Goal: Task Accomplishment & Management: Complete application form

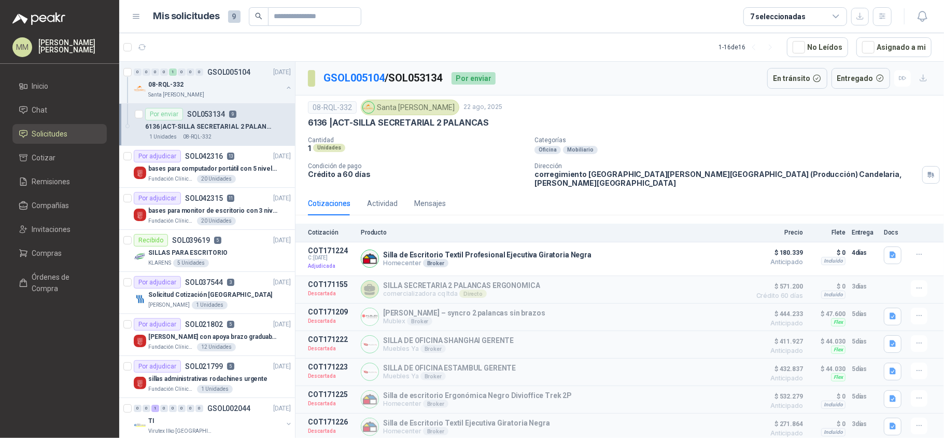
scroll to position [57, 0]
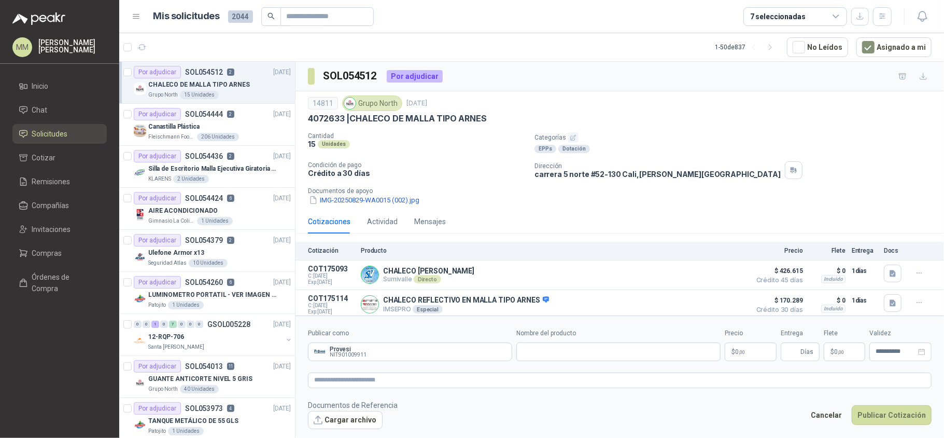
scroll to position [951, 0]
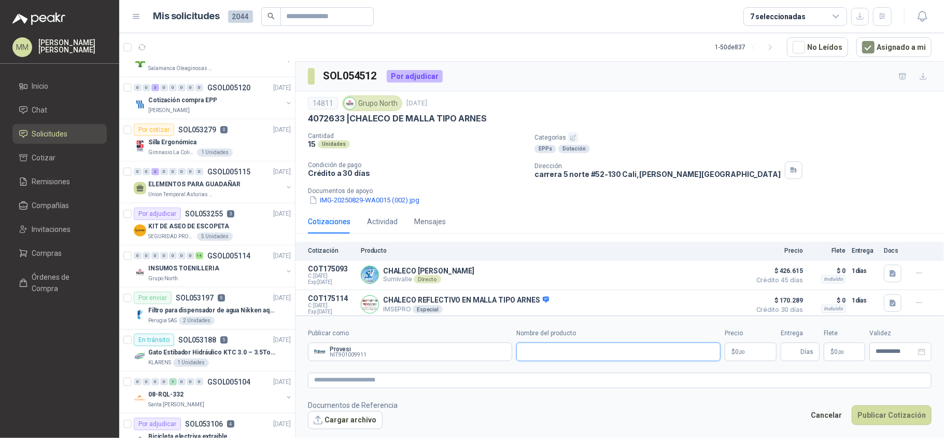
click at [578, 349] on input "Nombre del producto" at bounding box center [619, 351] width 204 height 19
click at [628, 121] on div "4072633 | CHALECO [PERSON_NAME] TIPO ARNES" at bounding box center [620, 118] width 624 height 11
click at [229, 136] on div "Por cotizar SOL053279 0 [DATE]" at bounding box center [212, 129] width 157 height 12
click at [623, 354] on input "Nombre del producto" at bounding box center [619, 351] width 204 height 19
click at [653, 122] on div "4072633 | CHALECO [PERSON_NAME] TIPO ARNES" at bounding box center [620, 118] width 624 height 11
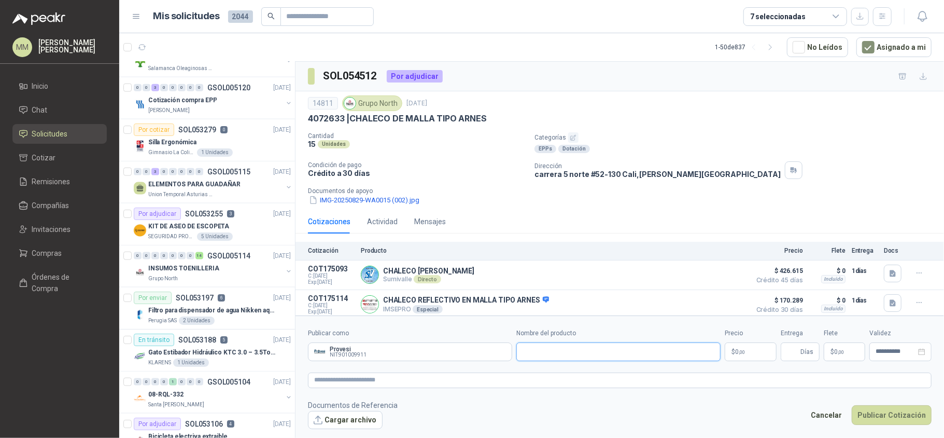
click at [572, 355] on input "Nombre del producto" at bounding box center [619, 351] width 204 height 19
paste input "**********"
type input "**********"
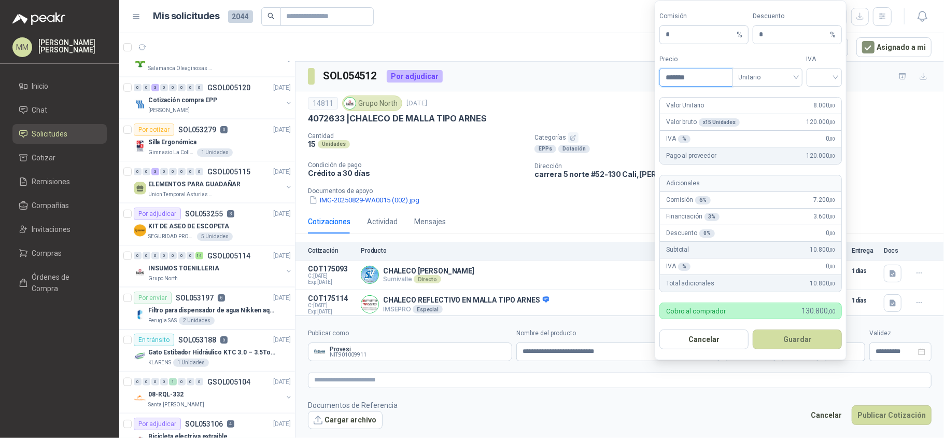
type input "*******"
click at [826, 79] on input "search" at bounding box center [824, 76] width 23 height 16
click at [781, 78] on span "Unitario" at bounding box center [768, 77] width 58 height 16
click at [767, 111] on div "Unitario con IVA" at bounding box center [767, 113] width 53 height 11
click at [805, 78] on div "Precio ******* Tipo Unitario con IVA IVA" at bounding box center [751, 70] width 183 height 33
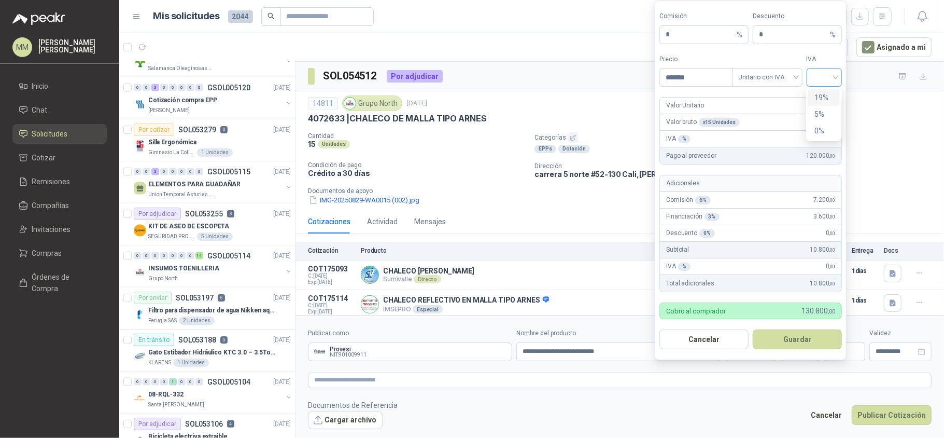
click at [811, 78] on div at bounding box center [825, 77] width 36 height 19
click at [816, 92] on div "19%" at bounding box center [824, 97] width 19 height 11
click at [814, 332] on button "Guardar" at bounding box center [797, 339] width 89 height 20
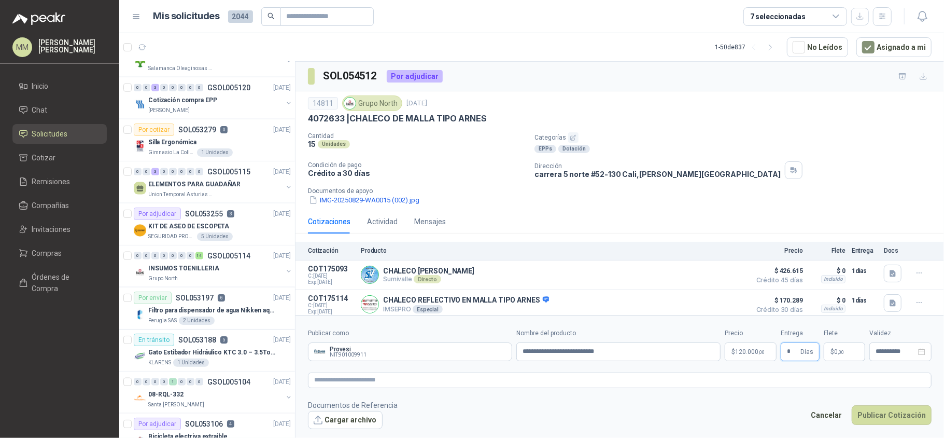
type input "*"
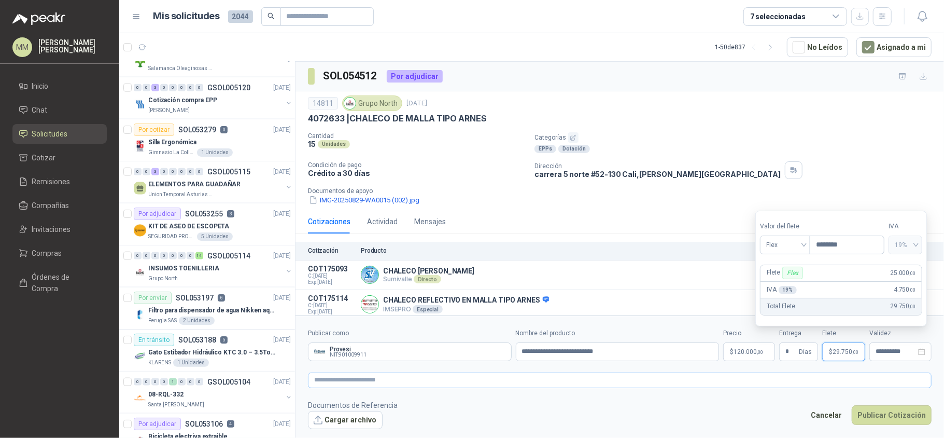
type input "********"
click at [727, 384] on textarea at bounding box center [620, 380] width 624 height 16
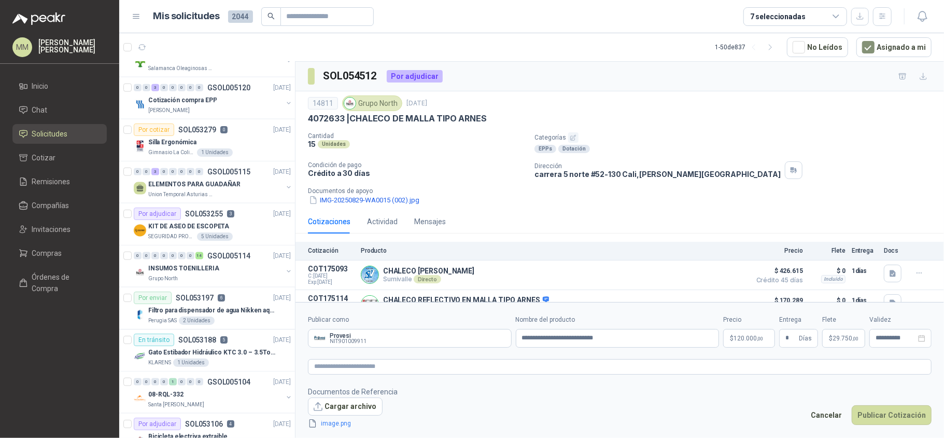
click at [669, 396] on footer "Documentos de Referencia Cargar archivo image.png Cancelar Publicar Cotización" at bounding box center [620, 408] width 624 height 44
click at [739, 366] on textarea at bounding box center [620, 367] width 624 height 16
click at [892, 411] on button "Publicar Cotización" at bounding box center [892, 415] width 80 height 20
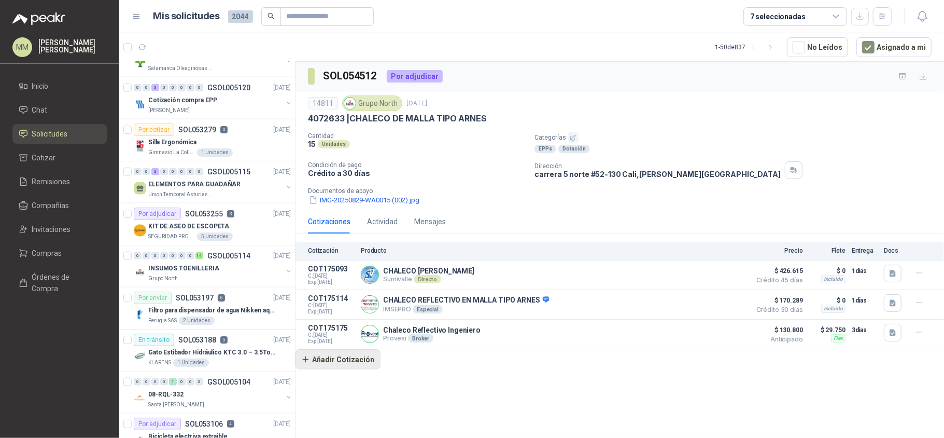
click at [359, 370] on button "Añadir Cotización" at bounding box center [338, 359] width 85 height 21
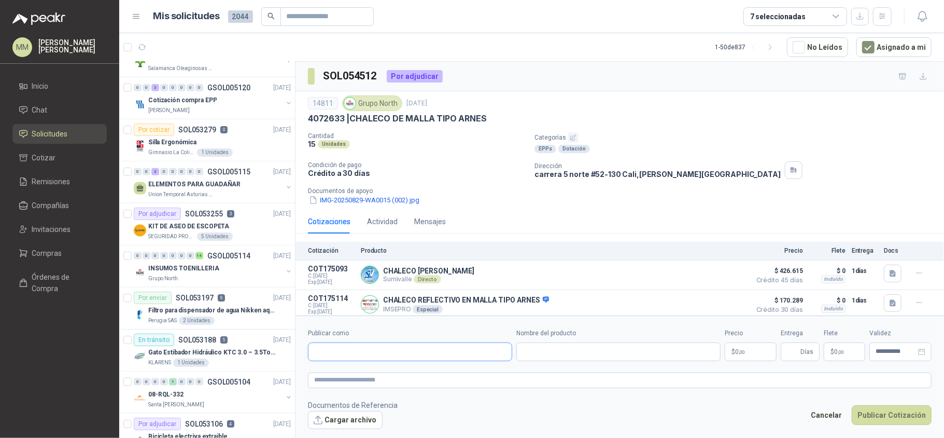
click at [365, 355] on input "Publicar como" at bounding box center [410, 352] width 203 height 18
type input "*******"
click at [403, 373] on div "Provesi NIT : 901009911" at bounding box center [410, 376] width 187 height 11
type input "**********"
click at [563, 357] on input "Nombre del producto" at bounding box center [619, 351] width 204 height 19
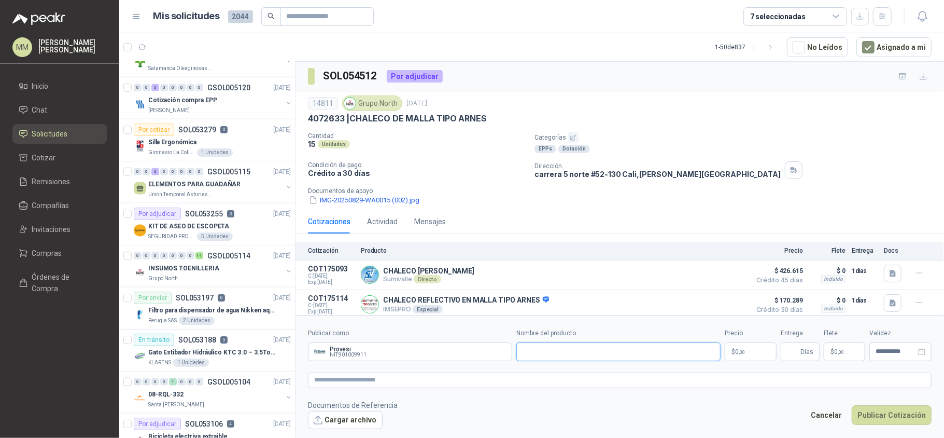
paste input "**********"
type input "**********"
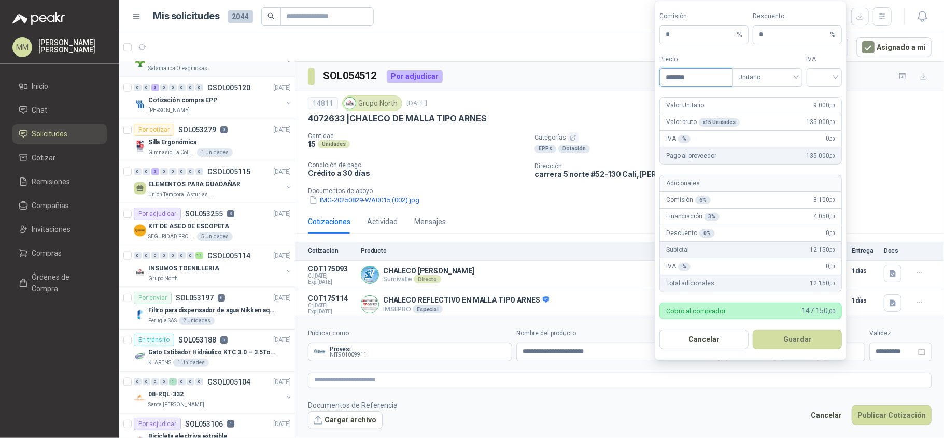
type input "*******"
click at [801, 332] on button "Guardar" at bounding box center [797, 339] width 89 height 20
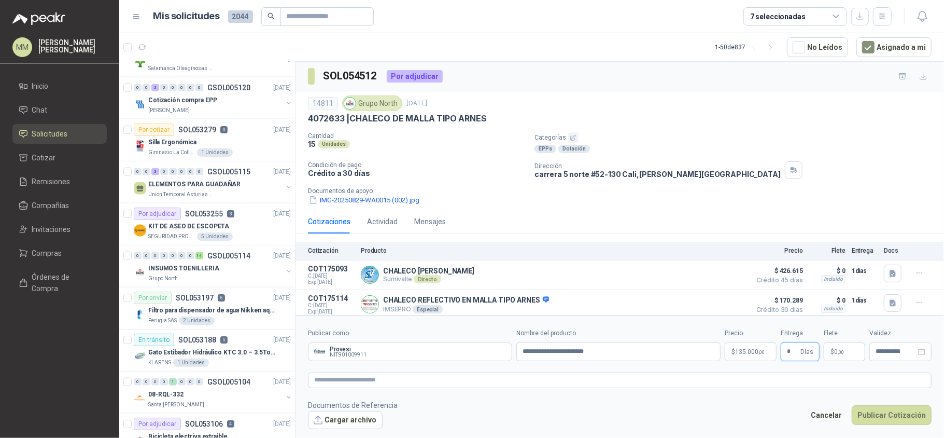
type input "*"
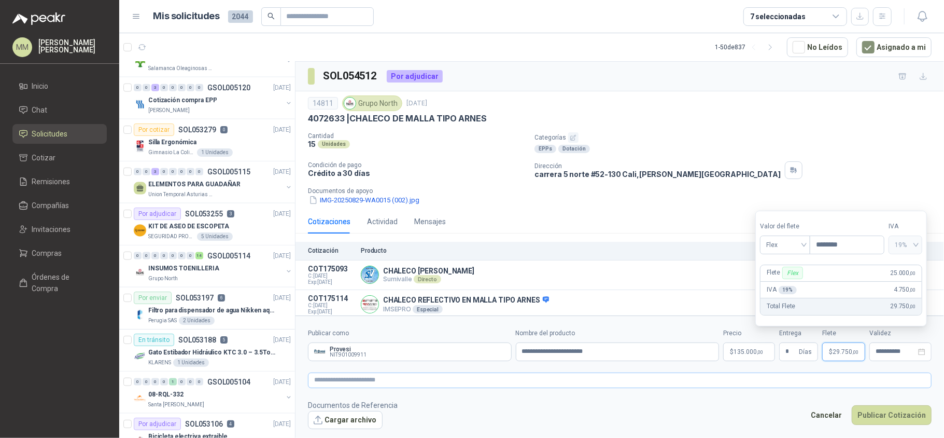
type input "********"
click at [754, 386] on textarea at bounding box center [620, 380] width 624 height 16
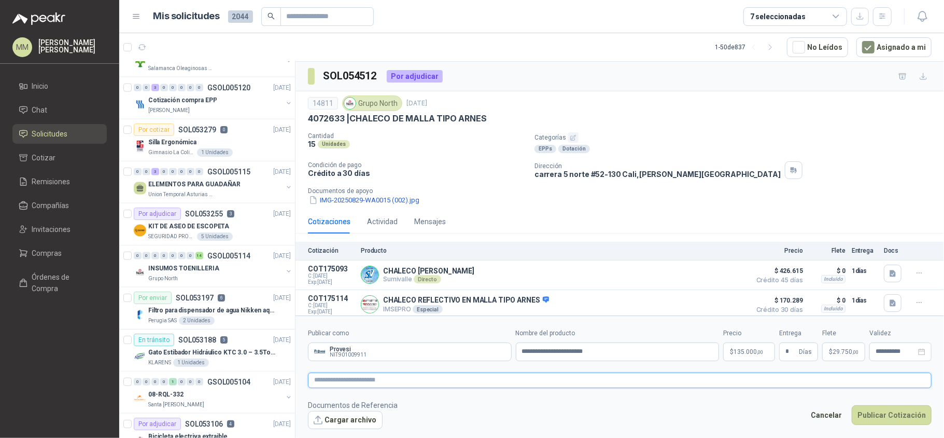
paste textarea "**********"
type textarea "**********"
click at [523, 379] on textarea at bounding box center [620, 380] width 624 height 16
paste textarea "**********"
type textarea "**********"
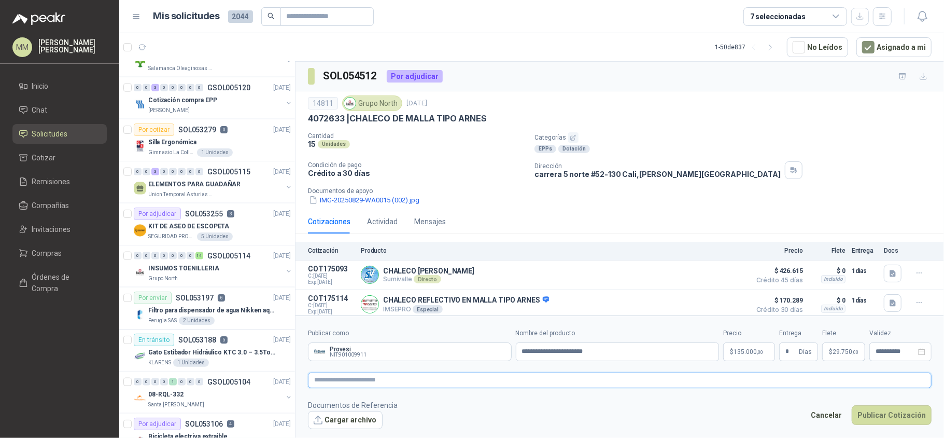
scroll to position [38, 0]
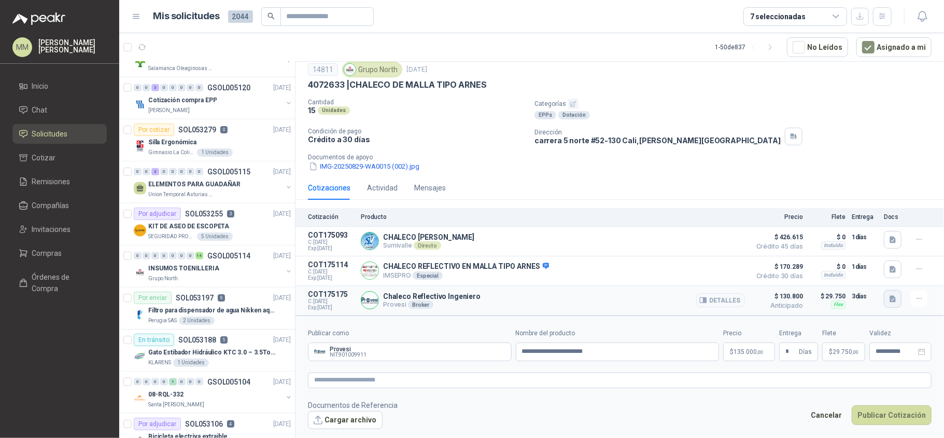
click at [889, 301] on icon "button" at bounding box center [893, 299] width 9 height 9
click at [872, 278] on button "image.png" at bounding box center [864, 275] width 45 height 11
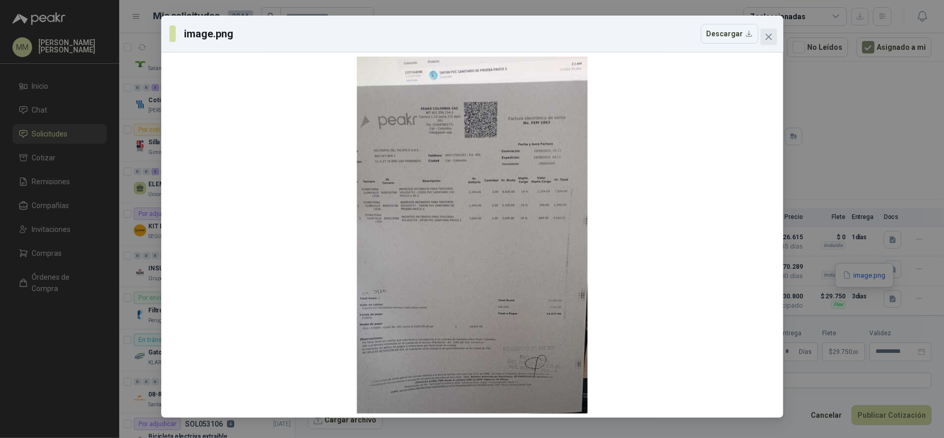
click at [773, 33] on span "Close" at bounding box center [769, 37] width 17 height 8
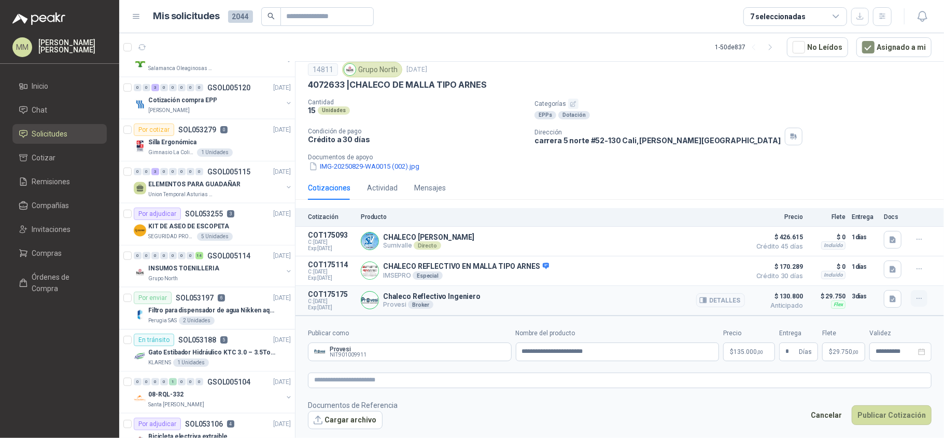
click at [918, 297] on button "button" at bounding box center [919, 298] width 17 height 17
click at [763, 131] on div "Dirección [STREET_ADDRESS][PERSON_NAME]" at bounding box center [738, 137] width 406 height 18
click at [669, 383] on textarea at bounding box center [620, 380] width 624 height 16
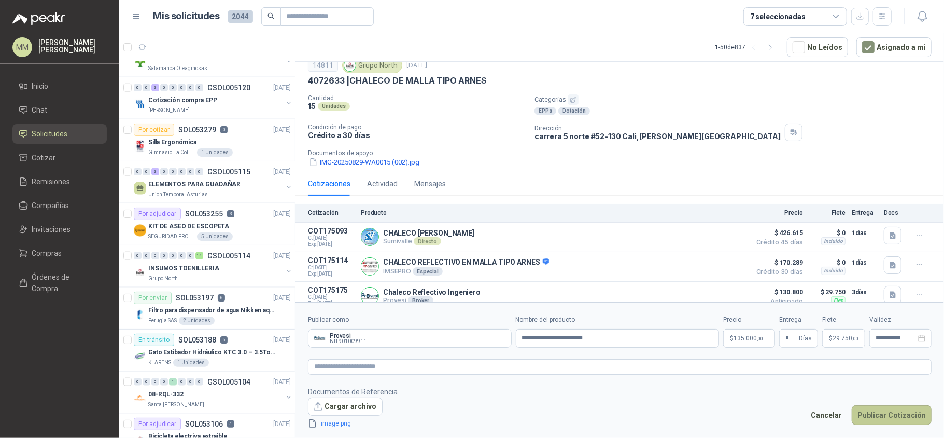
click at [919, 415] on button "Publicar Cotización" at bounding box center [892, 415] width 80 height 20
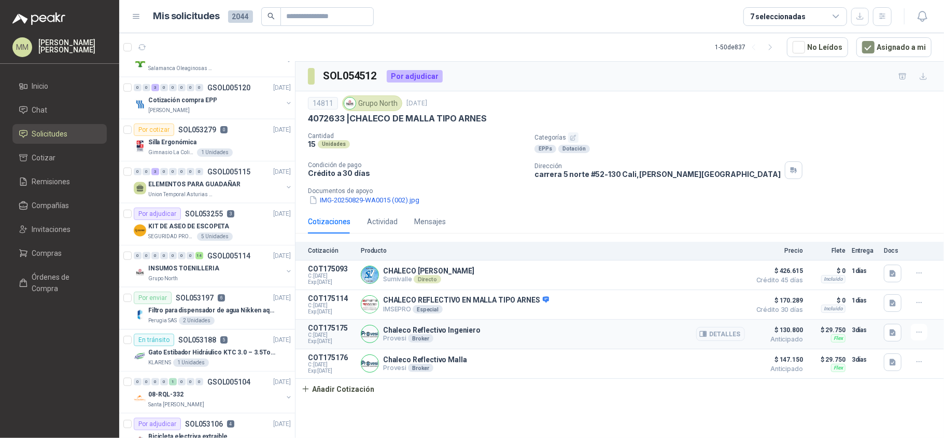
click at [928, 331] on div at bounding box center [921, 332] width 21 height 17
click at [917, 337] on icon "button" at bounding box center [919, 332] width 9 height 9
click at [902, 299] on button "Editar" at bounding box center [898, 294] width 83 height 17
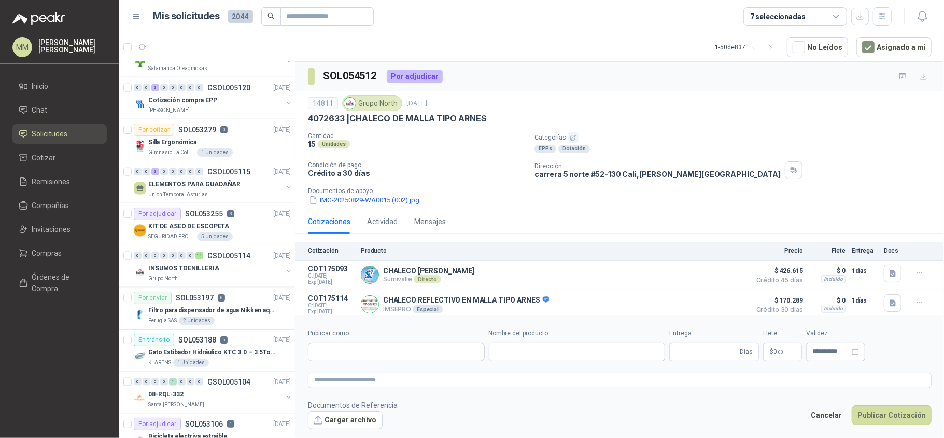
type input "**********"
type input "*"
type input "**********"
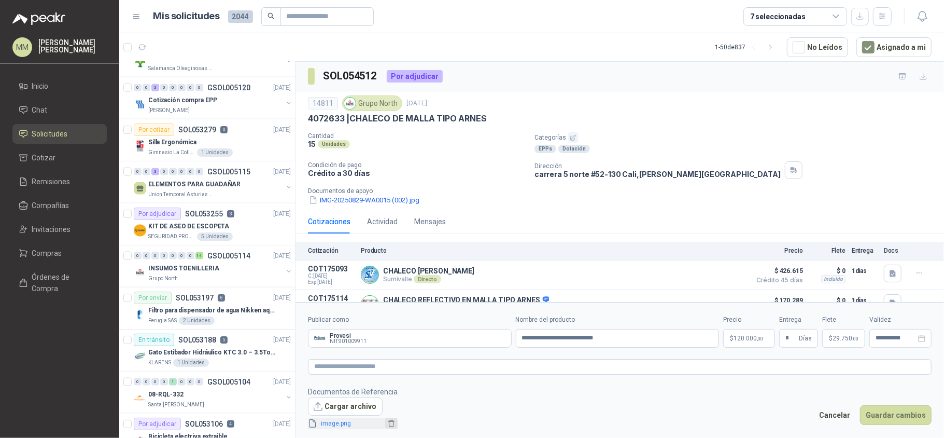
click at [390, 422] on icon "delete" at bounding box center [391, 423] width 7 height 7
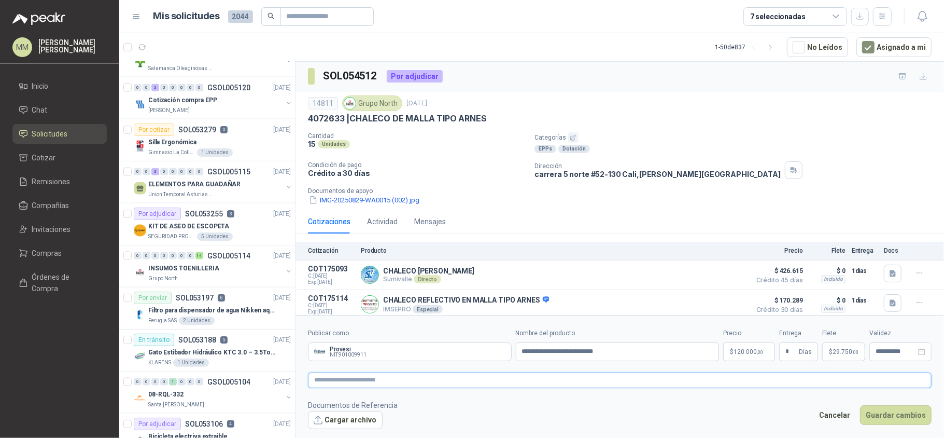
click at [507, 384] on textarea at bounding box center [620, 380] width 624 height 16
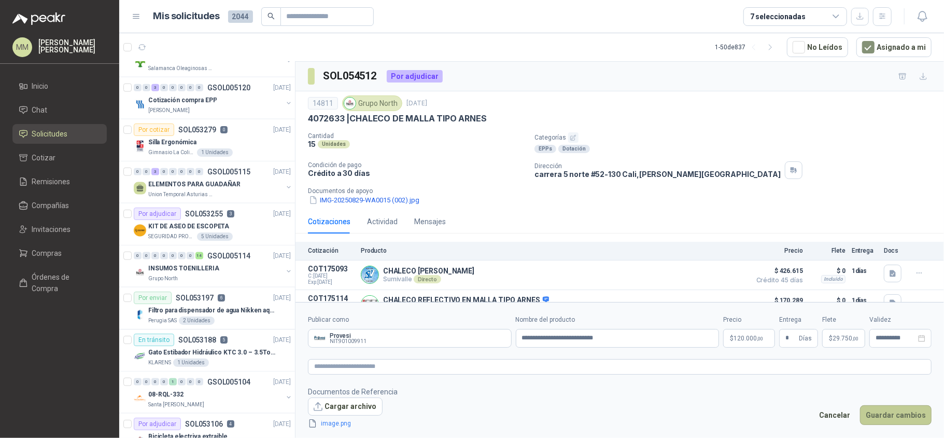
click at [917, 411] on button "Guardar cambios" at bounding box center [896, 415] width 72 height 20
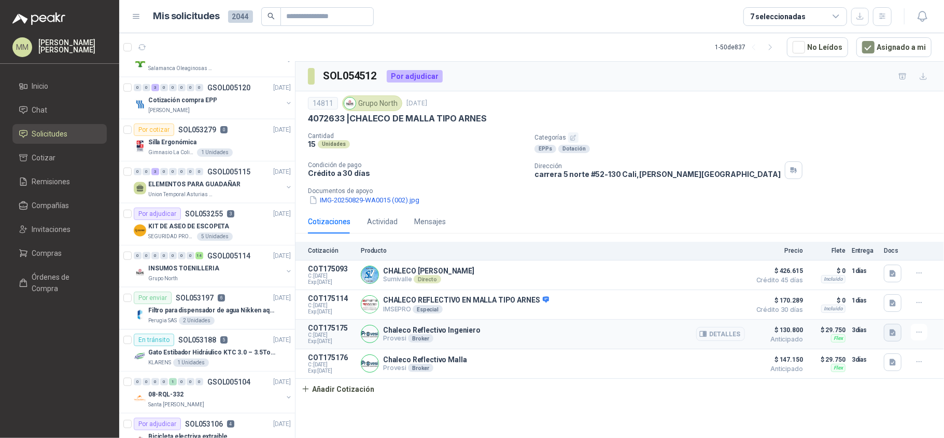
click at [892, 332] on icon "button" at bounding box center [893, 332] width 9 height 9
click at [873, 314] on button "image.png" at bounding box center [873, 313] width 45 height 11
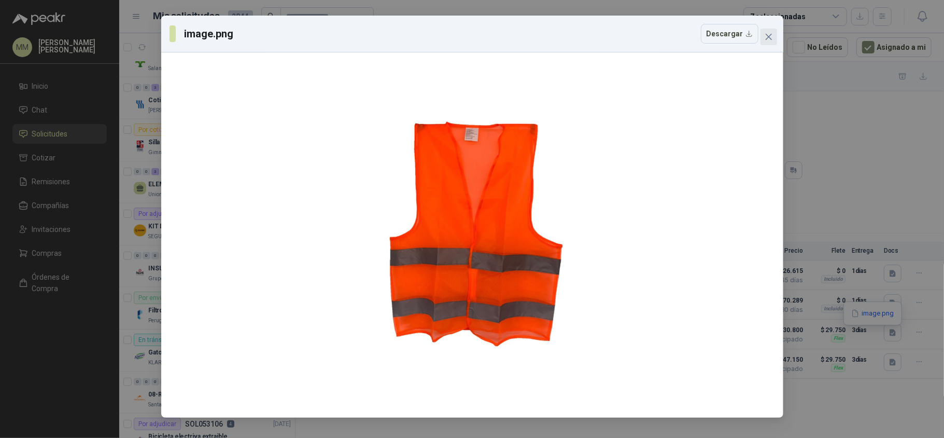
click at [766, 30] on button "Close" at bounding box center [769, 37] width 17 height 17
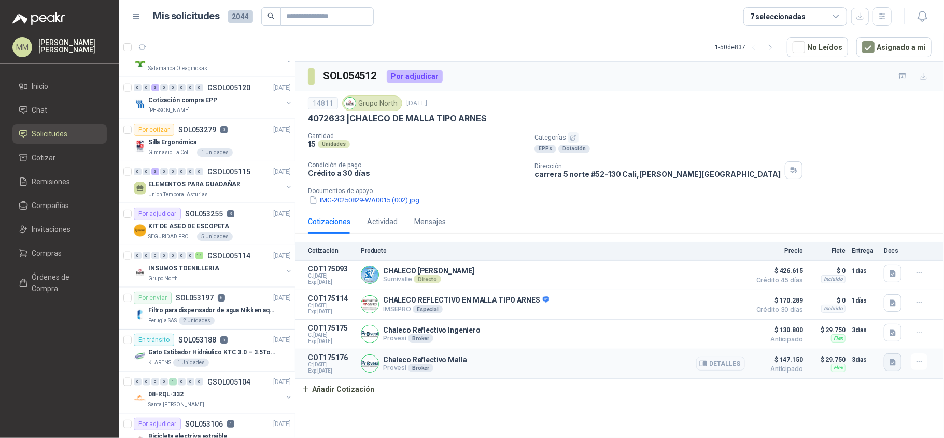
click at [898, 371] on button "button" at bounding box center [893, 362] width 18 height 18
click at [872, 341] on button "image.png" at bounding box center [873, 343] width 45 height 11
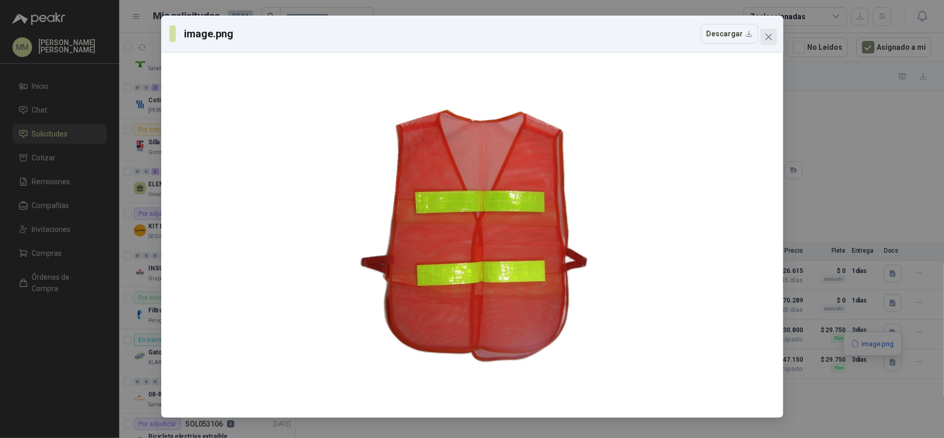
click at [774, 33] on span "Close" at bounding box center [769, 37] width 17 height 8
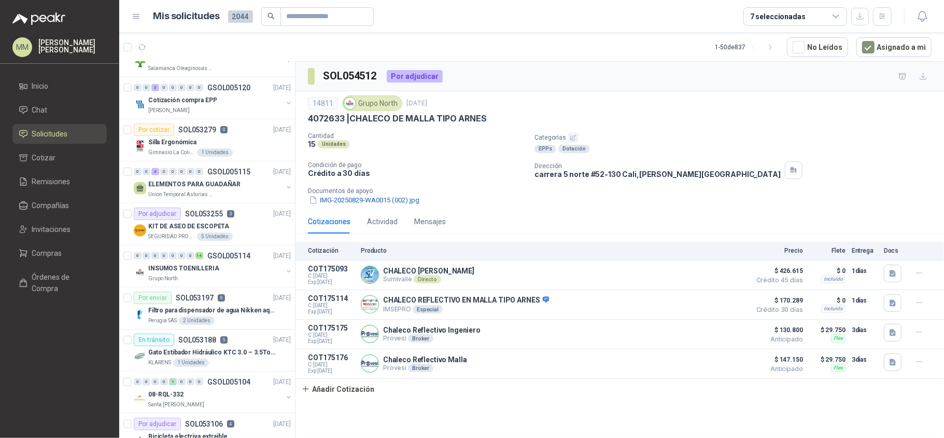
click at [755, 127] on div "14811 Grupo North [DATE] 4072633 | CHALECO [PERSON_NAME] TIPO ARNES Cantidad 15…" at bounding box center [620, 150] width 624 height 110
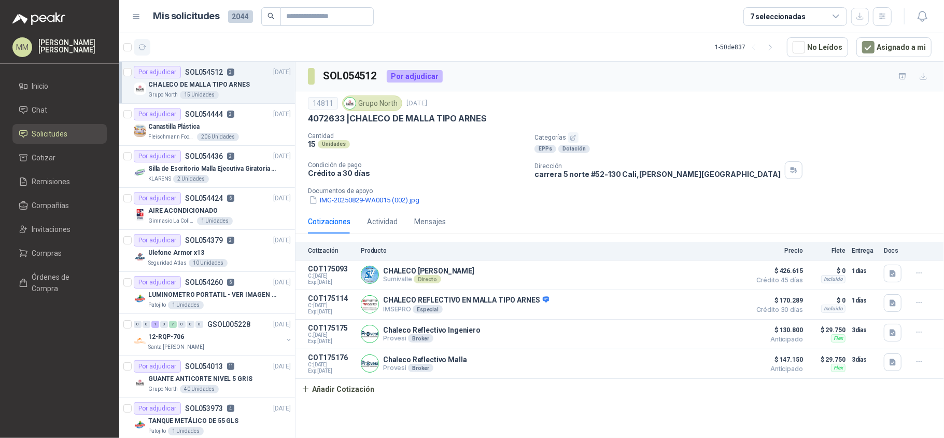
click at [142, 46] on icon "button" at bounding box center [142, 47] width 9 height 9
click at [247, 165] on p "Silla de Escritorio Malla Ejecutiva Giratoria Cromada con Reposabrazos Fijo Neg…" at bounding box center [212, 169] width 129 height 10
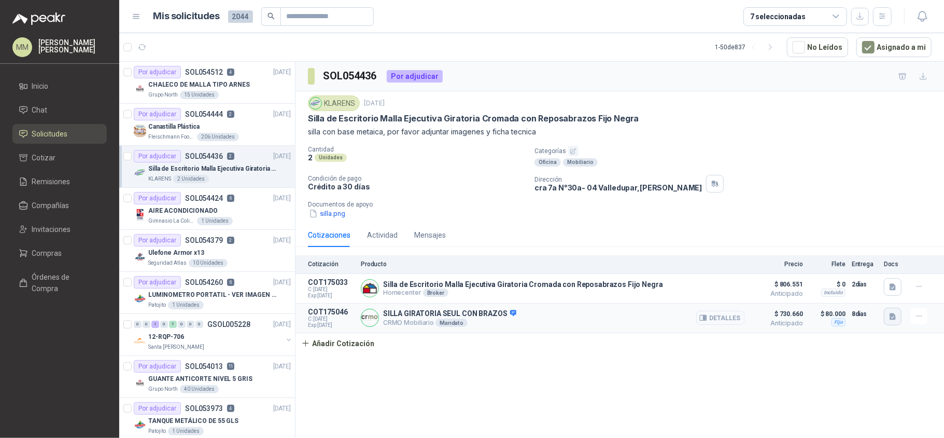
click at [893, 316] on icon "button" at bounding box center [893, 316] width 6 height 7
click at [838, 297] on button "SILLA GIRATORIA SEUL CON BRAZOS.jpg" at bounding box center [826, 296] width 138 height 11
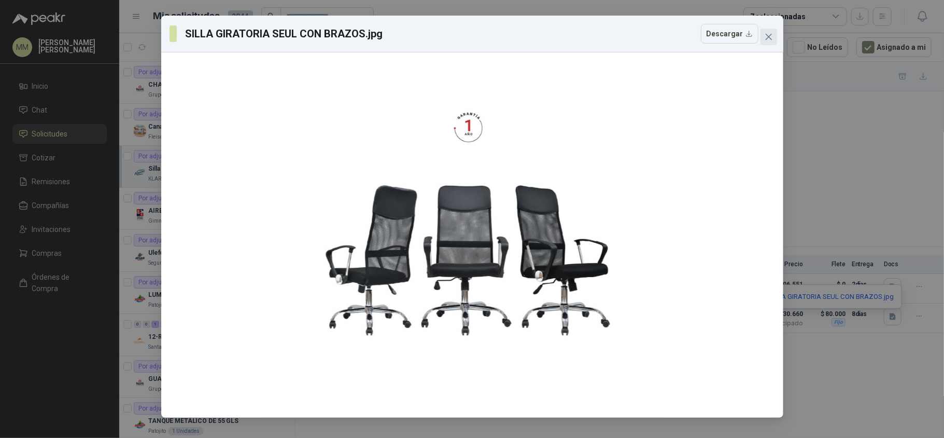
click at [764, 36] on span "Close" at bounding box center [769, 37] width 17 height 8
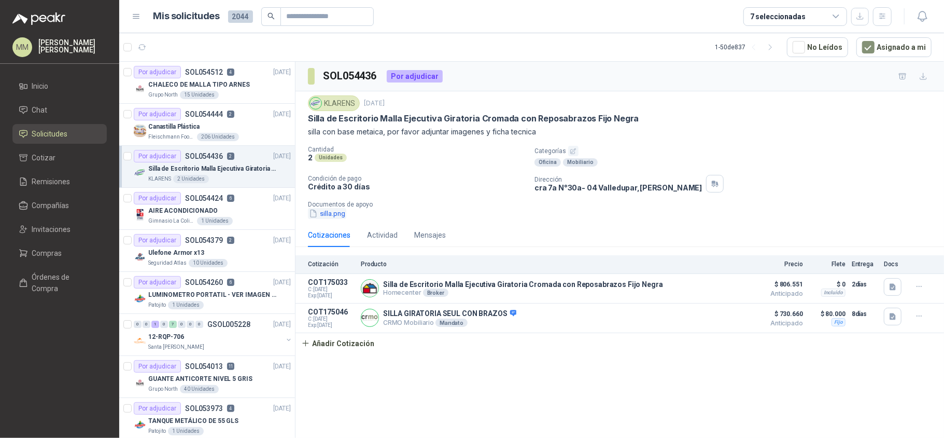
click at [335, 214] on button "silla.png" at bounding box center [327, 213] width 38 height 11
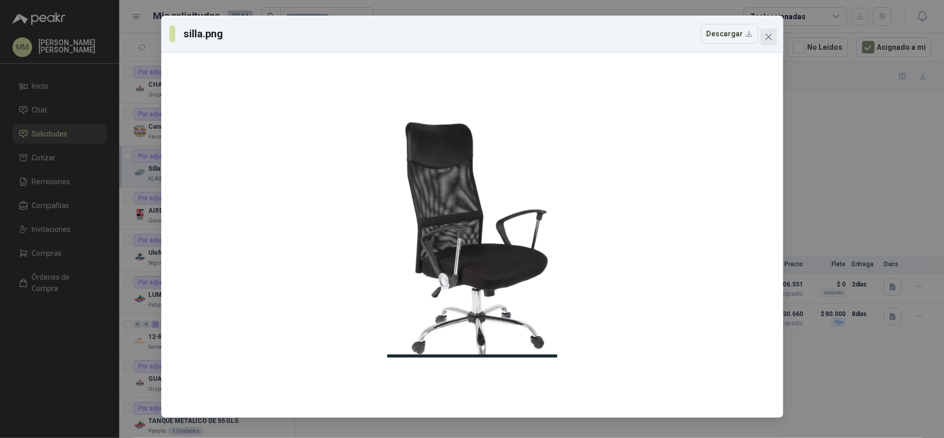
click at [769, 43] on button "Close" at bounding box center [769, 37] width 17 height 17
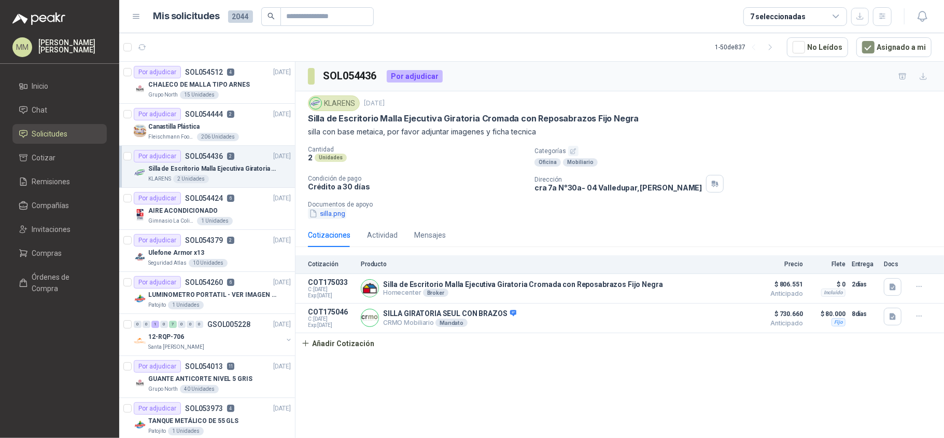
click at [343, 219] on button "silla.png" at bounding box center [327, 213] width 38 height 11
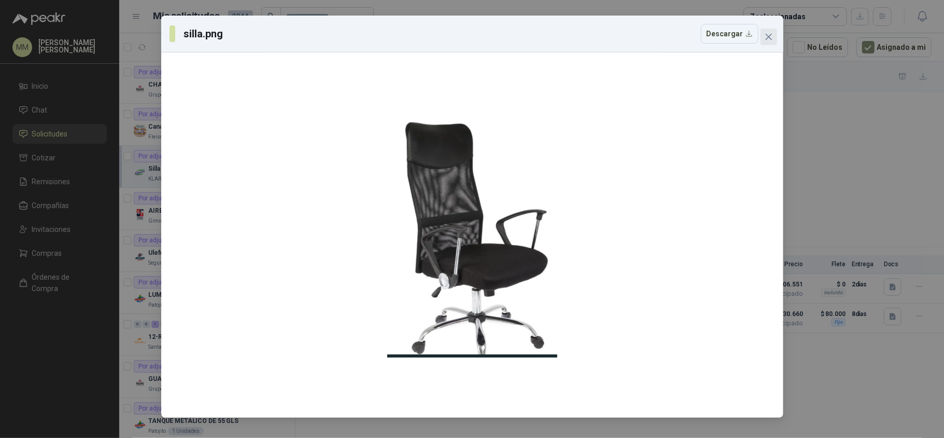
click at [768, 35] on icon "close" at bounding box center [769, 37] width 8 height 8
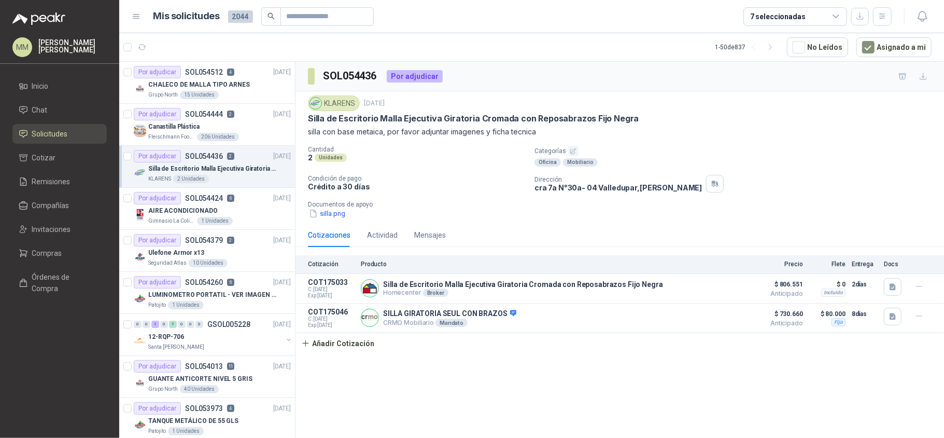
click at [694, 137] on p "silla con base metaica, por favor adjuntar imagenes y ficha tecnica" at bounding box center [620, 131] width 624 height 11
click at [741, 173] on div "Cantidad 2 Unidades Categorías Oficina Mobiliario Condición de pago Crédito a 3…" at bounding box center [620, 182] width 624 height 73
click at [248, 117] on div "Por adjudicar SOL054444 2 [DATE]" at bounding box center [212, 114] width 157 height 12
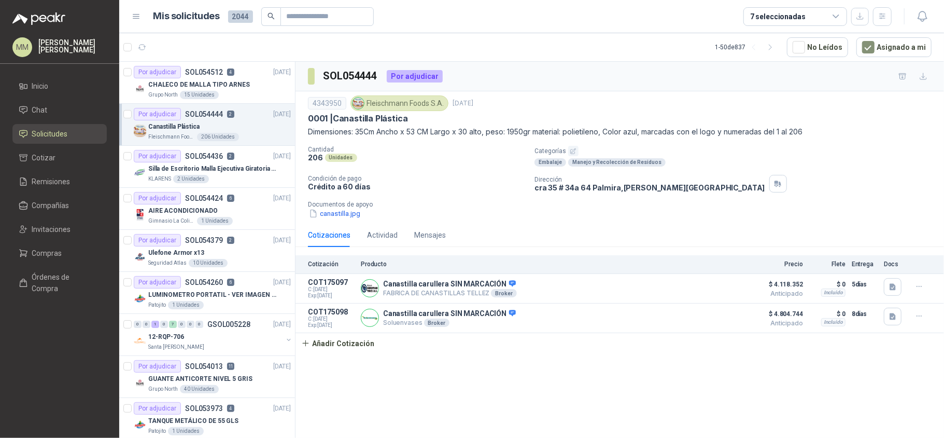
click at [602, 189] on p "[STREET_ADDRESS][PERSON_NAME][PERSON_NAME]" at bounding box center [650, 187] width 231 height 9
copy div "[STREET_ADDRESS][PERSON_NAME][PERSON_NAME]"
click at [718, 125] on div "4343950 [PERSON_NAME] Foods [DATE] 0001 | Canastilla Plástica Dimensiones: 35Cm…" at bounding box center [620, 116] width 624 height 42
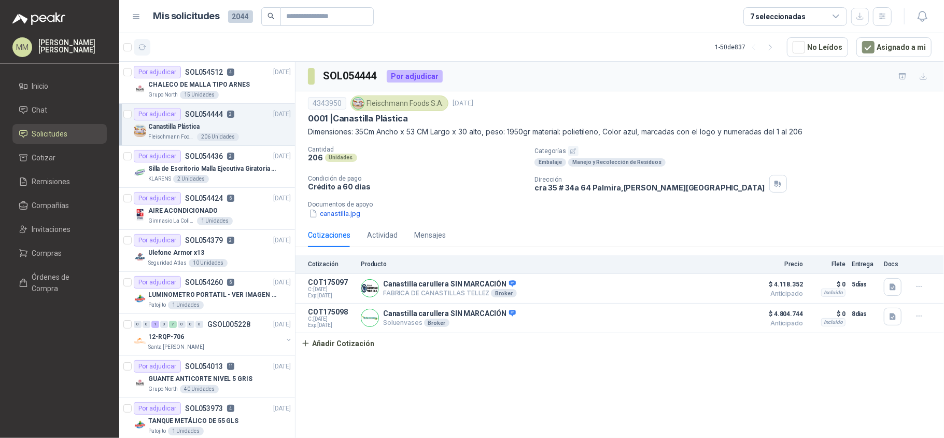
click at [144, 47] on icon "button" at bounding box center [142, 47] width 9 height 9
click at [749, 150] on p "Categorías" at bounding box center [738, 151] width 406 height 10
click at [140, 50] on icon "button" at bounding box center [142, 47] width 9 height 9
click at [922, 290] on icon "button" at bounding box center [919, 286] width 9 height 9
click at [874, 251] on button "Editar" at bounding box center [898, 247] width 83 height 17
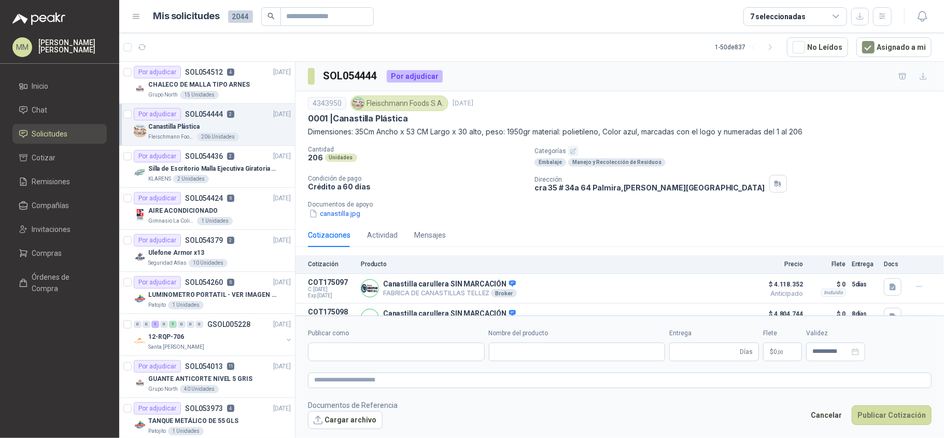
type input "**********"
type input "*"
type input "**********"
type textarea "**********"
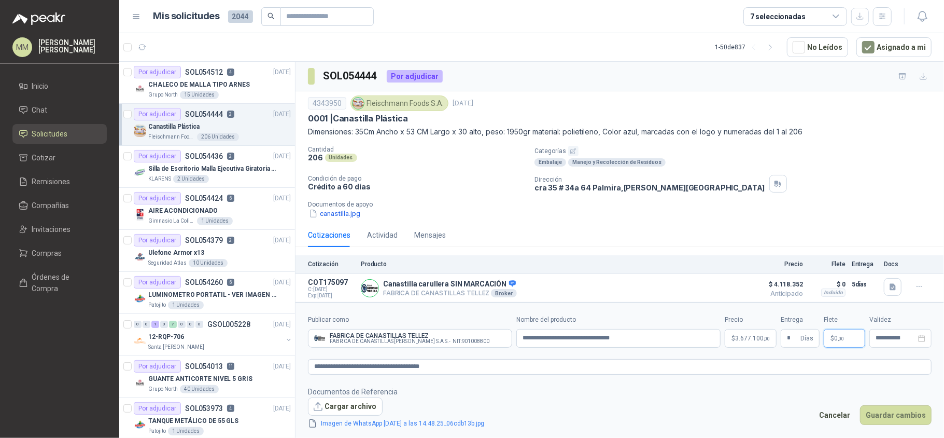
click at [837, 339] on span "0 ,00" at bounding box center [839, 338] width 10 height 6
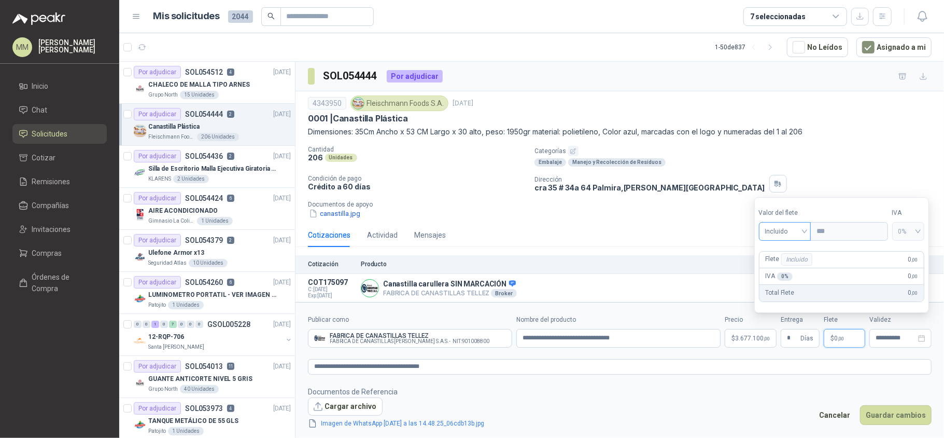
click at [799, 232] on span "Incluido" at bounding box center [786, 232] width 40 height 16
click at [781, 256] on div "Flex" at bounding box center [787, 252] width 38 height 11
click at [839, 235] on input "***" at bounding box center [849, 231] width 74 height 18
type input "*********"
click at [741, 345] on body "MM [PERSON_NAME] Inicio Chat Solicitudes Cotizar Remisiones Compañías Invitacio…" at bounding box center [472, 219] width 944 height 438
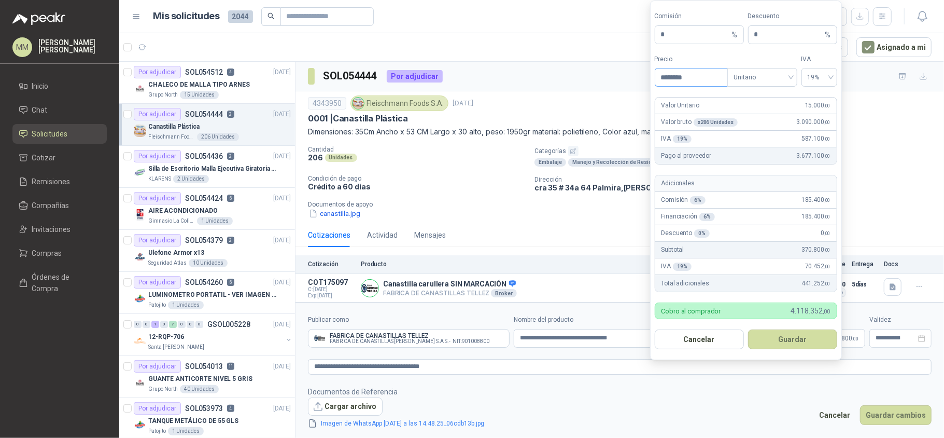
click at [687, 79] on input "********" at bounding box center [692, 77] width 72 height 18
type input "********"
click at [799, 339] on button "Guardar" at bounding box center [792, 339] width 89 height 20
click at [757, 340] on body "MM [PERSON_NAME] Inicio Chat Solicitudes Cotizar Remisiones Compañías Invitacio…" at bounding box center [472, 219] width 944 height 438
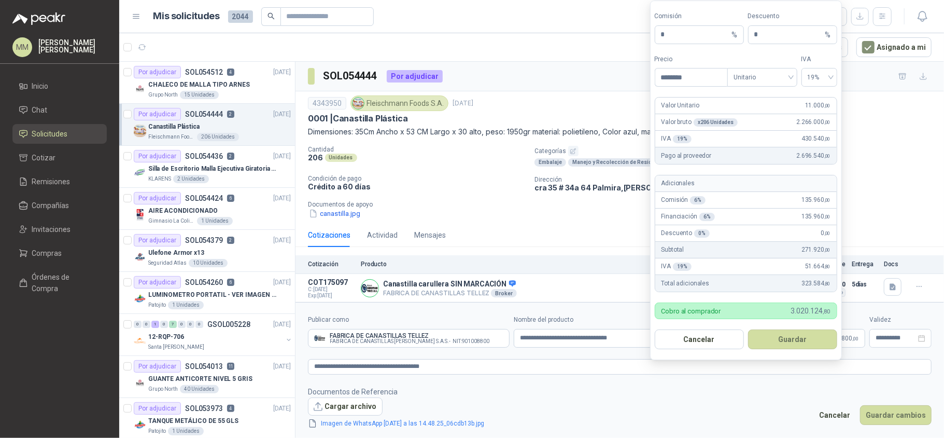
click at [883, 212] on div "canastilla.jpg" at bounding box center [624, 213] width 632 height 11
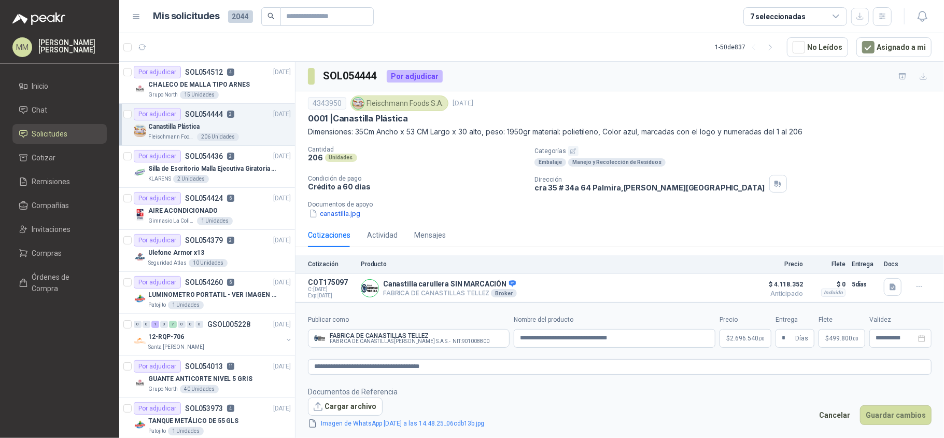
scroll to position [35, 0]
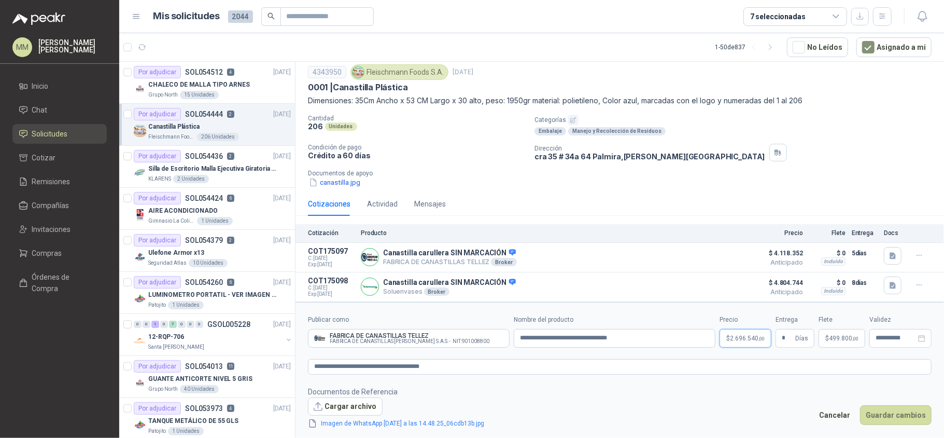
click at [746, 339] on body "MM [PERSON_NAME] Inicio Chat Solicitudes Cotizar Remisiones Compañías Invitacio…" at bounding box center [472, 219] width 944 height 438
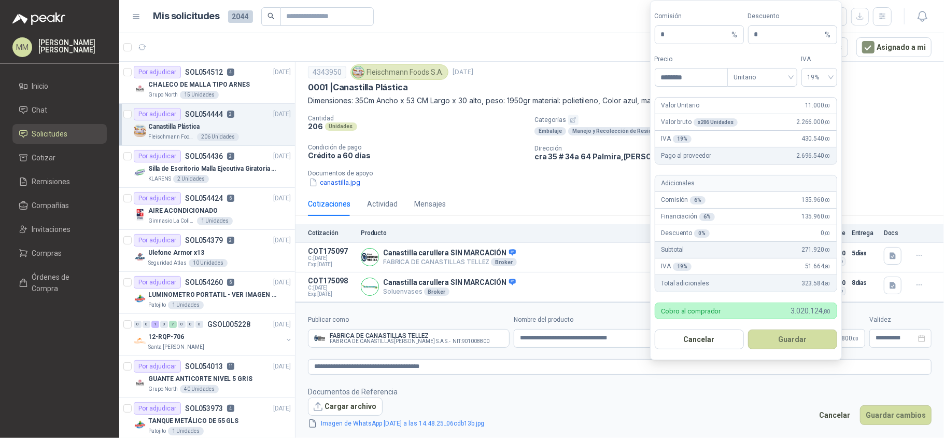
drag, startPoint x: 665, startPoint y: 415, endPoint x: 729, endPoint y: 395, distance: 67.6
click at [665, 415] on footer "Documentos de Referencia Cargar archivo Imagen de WhatsApp [DATE] a las 14.48.2…" at bounding box center [620, 408] width 624 height 44
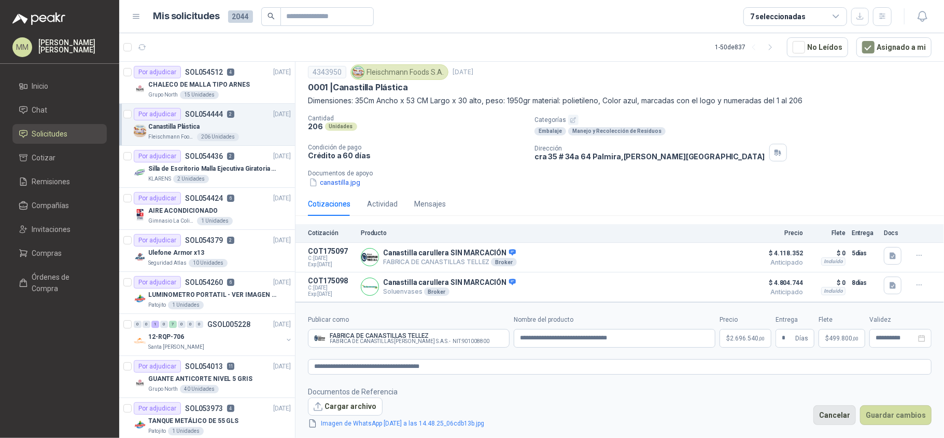
click at [844, 419] on button "Cancelar" at bounding box center [835, 415] width 43 height 20
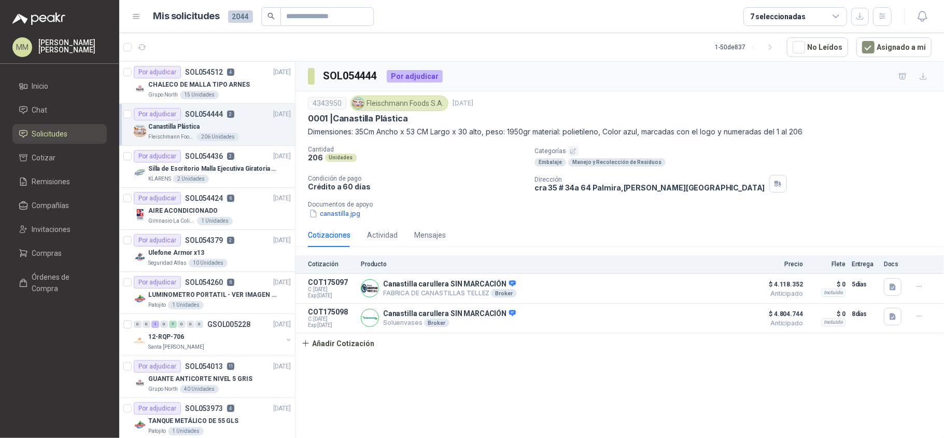
scroll to position [0, 0]
click at [917, 321] on icon "button" at bounding box center [919, 316] width 9 height 9
click at [882, 279] on button "Editar" at bounding box center [898, 277] width 83 height 17
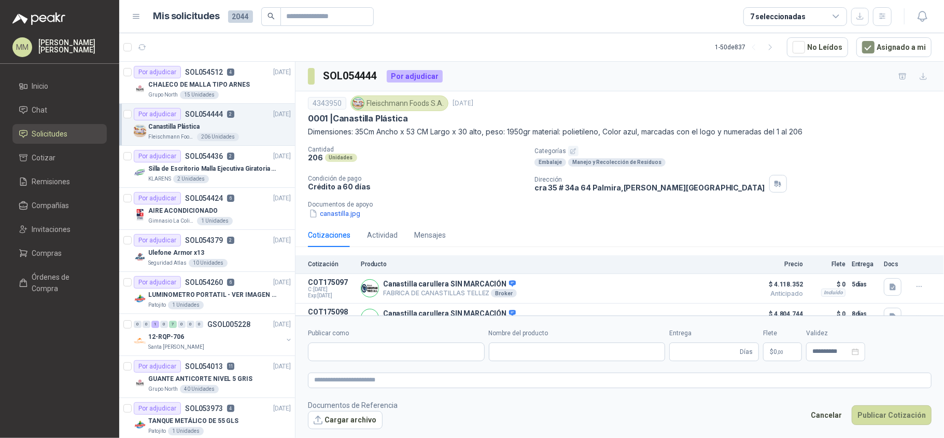
type input "**********"
type input "*"
type input "**********"
type textarea "**********"
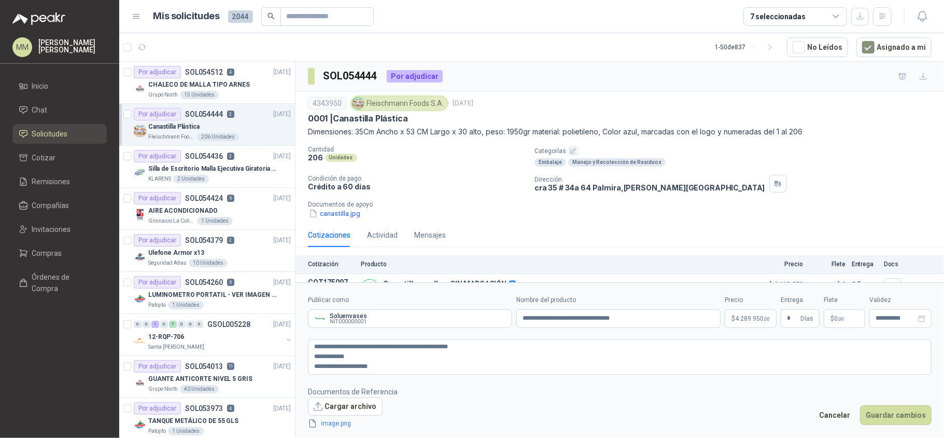
click at [753, 323] on body "MM [PERSON_NAME] Inicio Chat Solicitudes Cotizar Remisiones Compañías Invitacio…" at bounding box center [472, 219] width 944 height 438
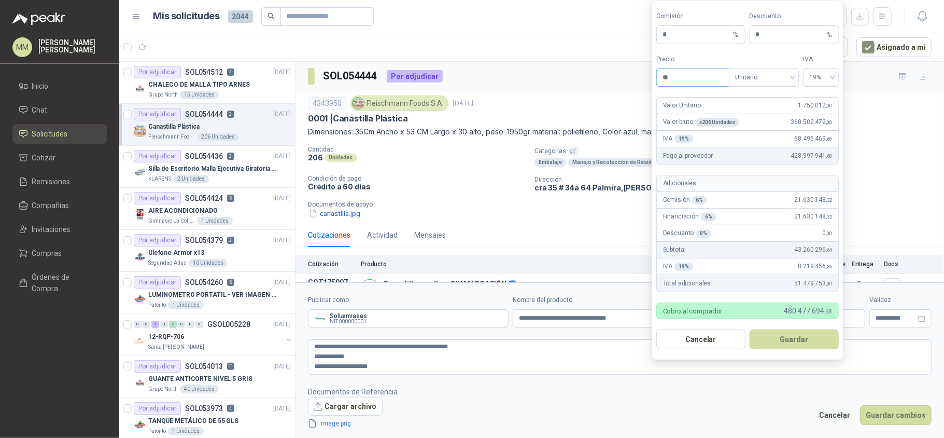
type input "*"
type input "********"
click at [795, 337] on button "Guardar" at bounding box center [797, 339] width 89 height 20
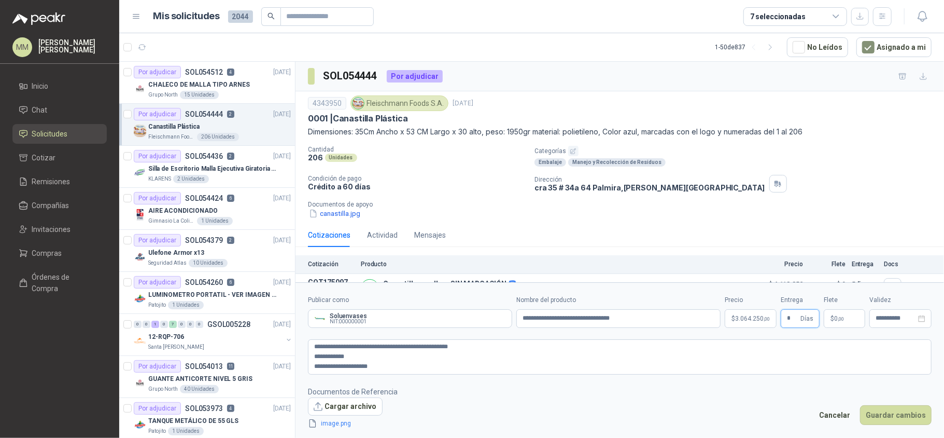
type input "*"
click at [840, 324] on p "$ 0 ,00" at bounding box center [844, 318] width 41 height 19
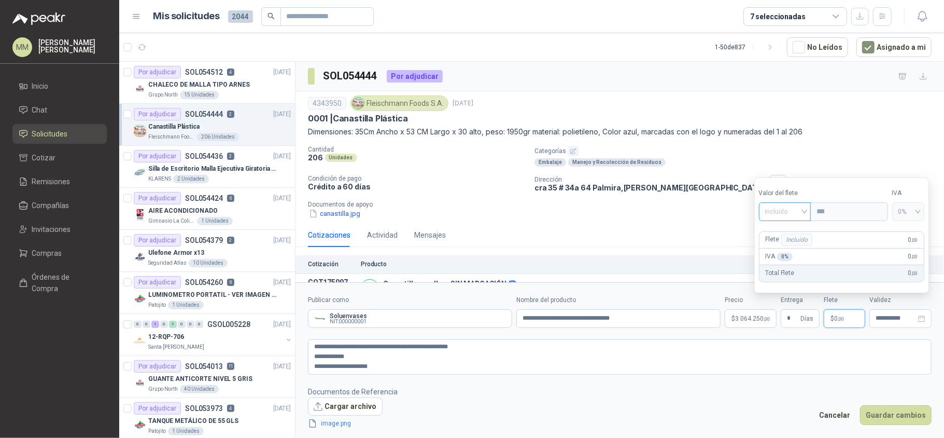
click at [779, 206] on span "Incluido" at bounding box center [786, 212] width 40 height 16
click at [777, 239] on div "Flex" at bounding box center [786, 233] width 50 height 17
click at [843, 214] on input "***" at bounding box center [849, 212] width 74 height 18
type input "*********"
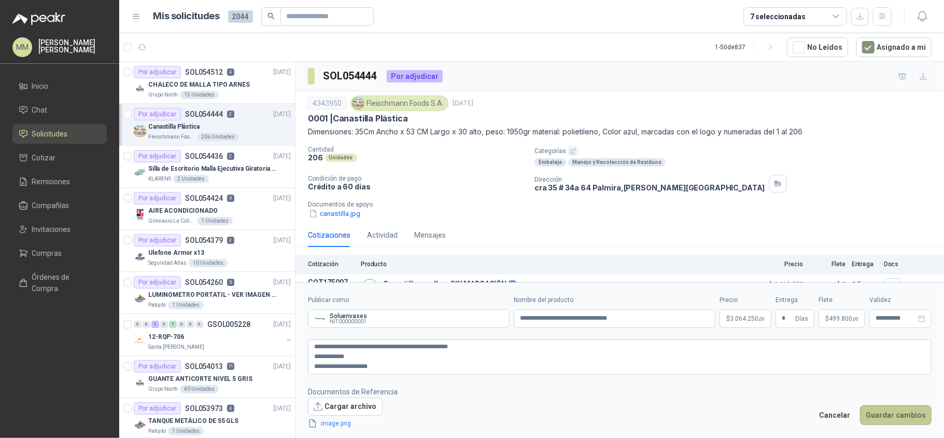
click at [896, 417] on button "Guardar cambios" at bounding box center [896, 415] width 72 height 20
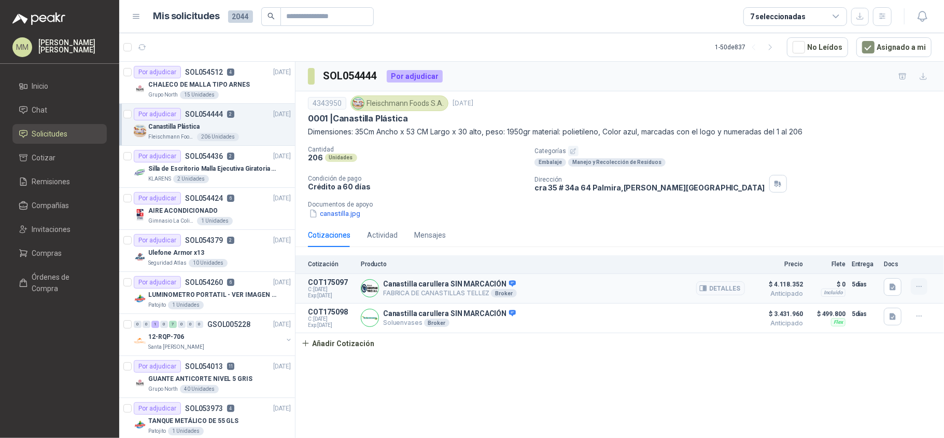
click at [923, 290] on icon "button" at bounding box center [919, 286] width 9 height 9
click at [880, 247] on button "Editar" at bounding box center [898, 247] width 83 height 17
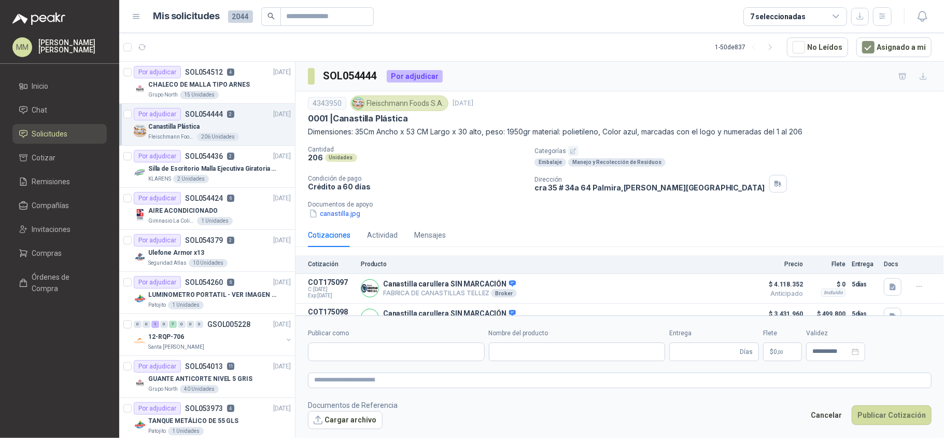
type input "**********"
type input "*"
type input "**********"
type textarea "**********"
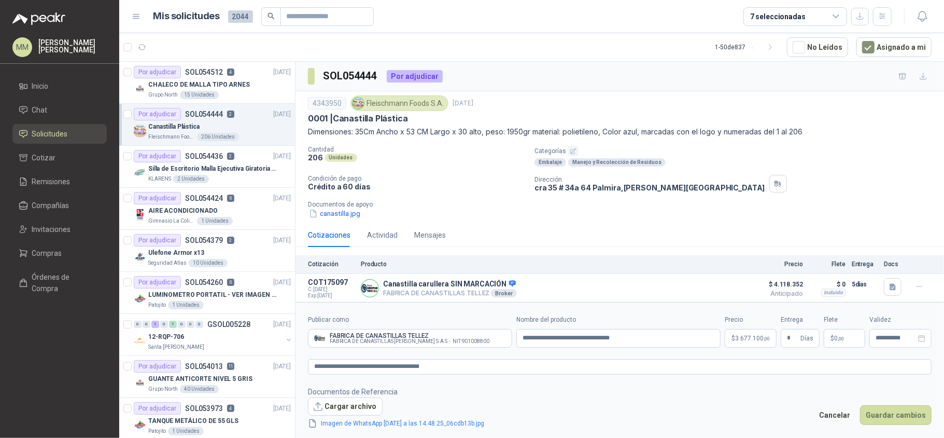
click at [742, 332] on body "MM [PERSON_NAME] Inicio Chat Solicitudes Cotizar Remisiones Compañías Invitacio…" at bounding box center [472, 219] width 944 height 438
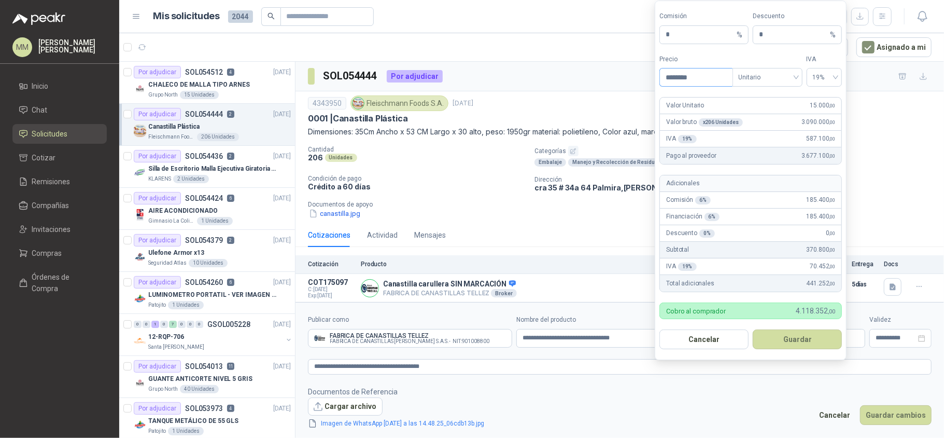
click at [715, 74] on input "********" at bounding box center [696, 77] width 72 height 18
click at [716, 339] on button "Cancelar" at bounding box center [704, 339] width 89 height 20
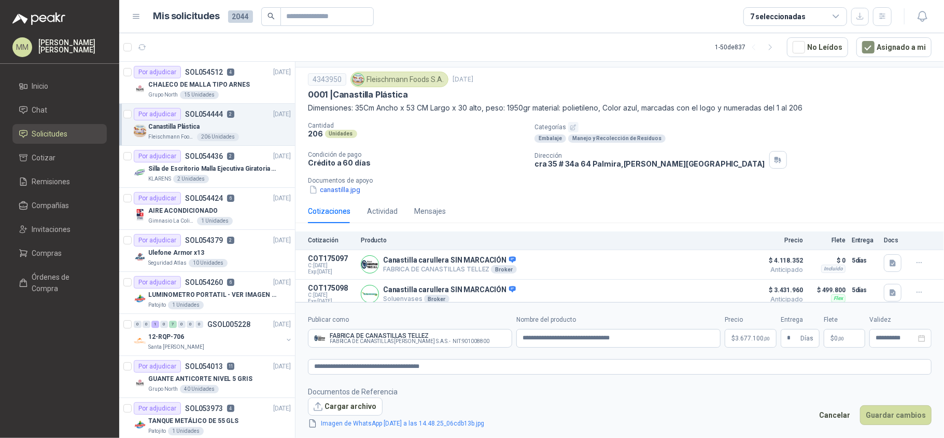
scroll to position [35, 0]
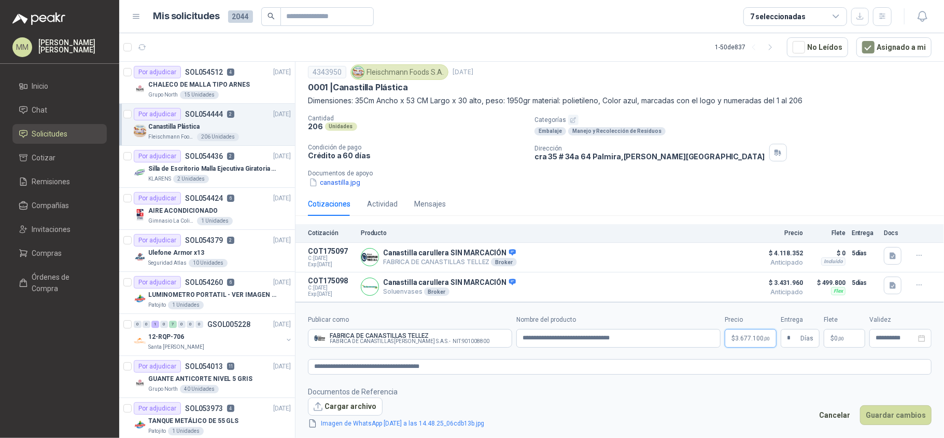
click at [745, 334] on body "MM [PERSON_NAME] Inicio Chat Solicitudes Cotizar Remisiones Compañías Invitacio…" at bounding box center [472, 219] width 944 height 438
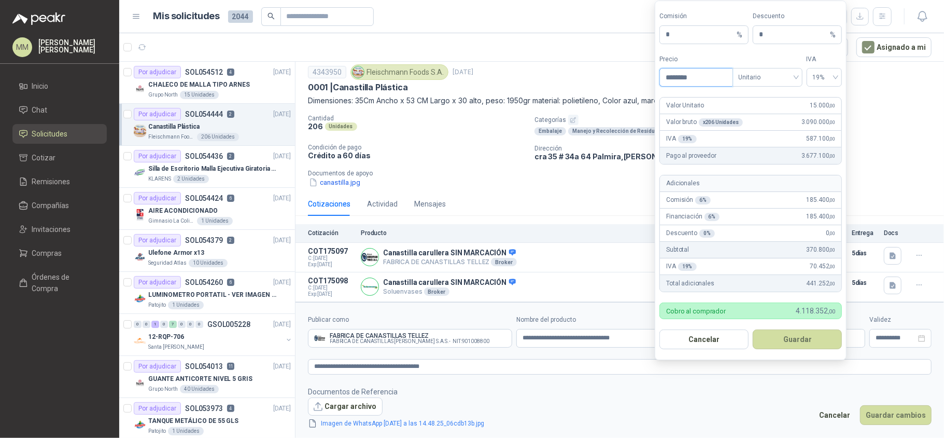
click at [700, 73] on input "********" at bounding box center [696, 77] width 72 height 18
type input "********"
click at [801, 339] on button "Guardar" at bounding box center [797, 339] width 89 height 20
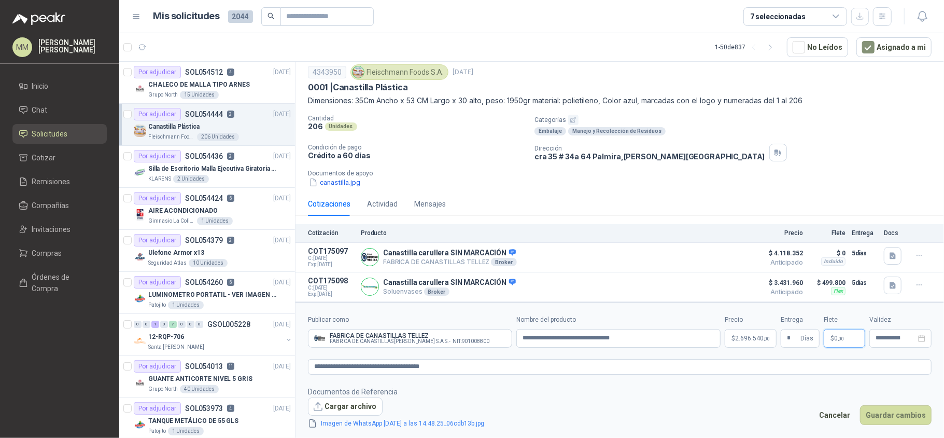
click at [845, 336] on p "$ 0 ,00" at bounding box center [844, 338] width 41 height 19
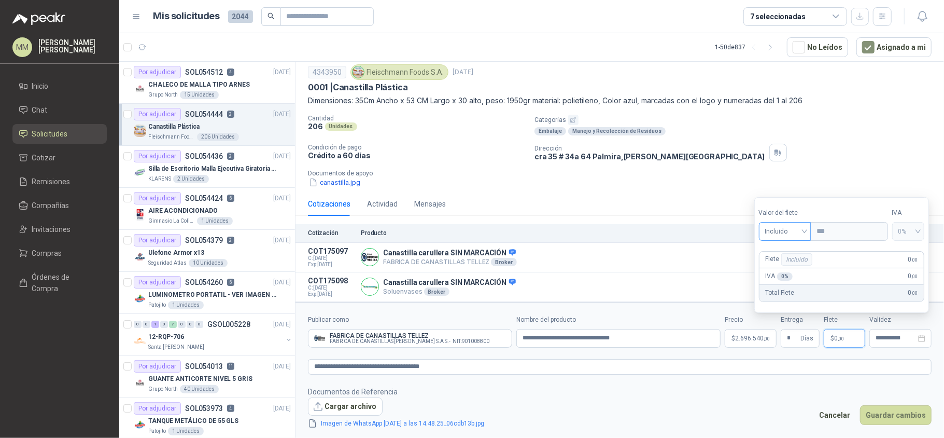
click at [777, 232] on span "Incluido" at bounding box center [786, 232] width 40 height 16
click at [789, 250] on div "Flex" at bounding box center [787, 252] width 38 height 11
click at [833, 233] on input "***" at bounding box center [849, 231] width 74 height 18
type input "*********"
click at [900, 408] on button "Guardar cambios" at bounding box center [896, 415] width 72 height 20
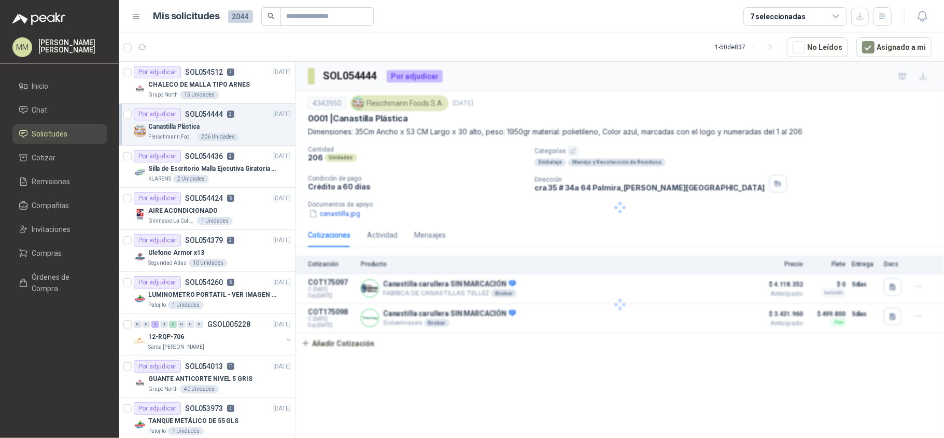
scroll to position [0, 0]
click at [139, 48] on icon "button" at bounding box center [142, 47] width 8 height 5
click at [741, 178] on div "Dirección [STREET_ADDRESS][PERSON_NAME][PERSON_NAME]" at bounding box center [738, 184] width 406 height 18
click at [144, 48] on icon "button" at bounding box center [142, 47] width 8 height 5
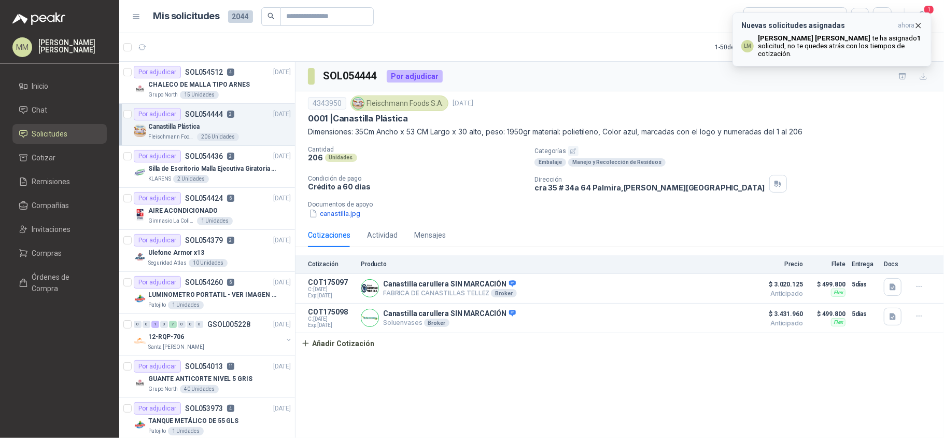
click at [789, 33] on div "Nuevas solicitudes asignadas ahora LM [PERSON_NAME] te ha asignado 1 solicitud …" at bounding box center [833, 39] width 182 height 36
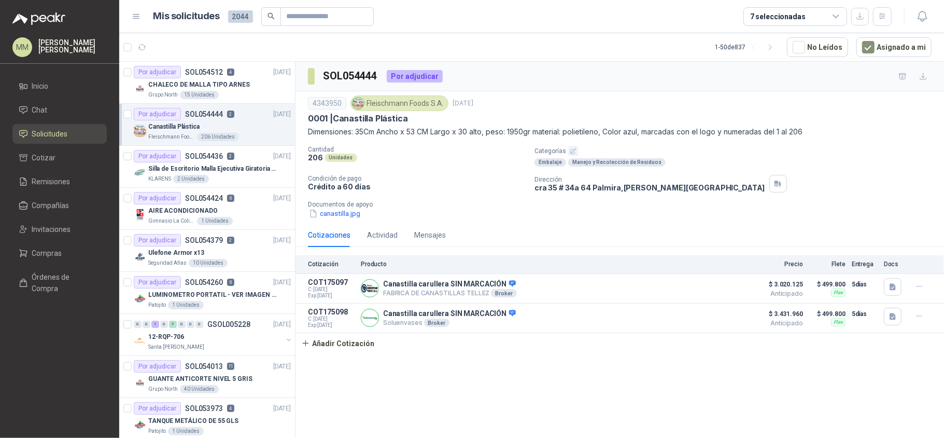
drag, startPoint x: 142, startPoint y: 52, endPoint x: 185, endPoint y: 52, distance: 43.6
click at [142, 52] on button "button" at bounding box center [142, 47] width 17 height 17
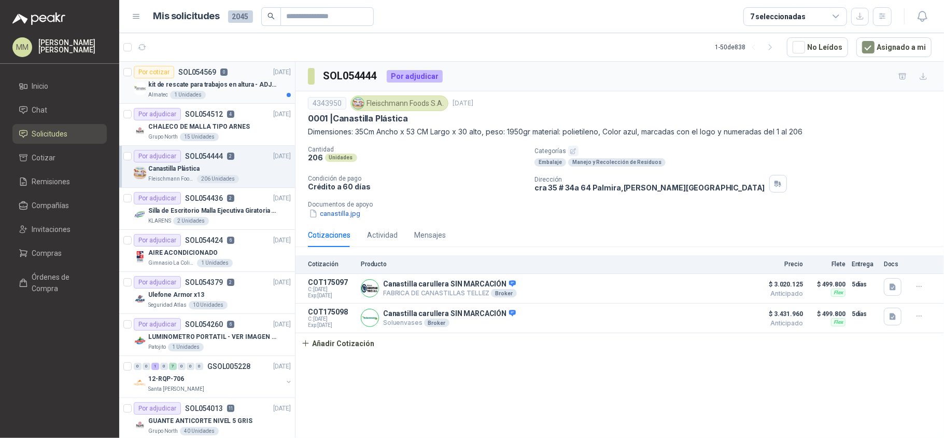
click at [222, 94] on div "Almatec 1 Unidades" at bounding box center [219, 95] width 143 height 8
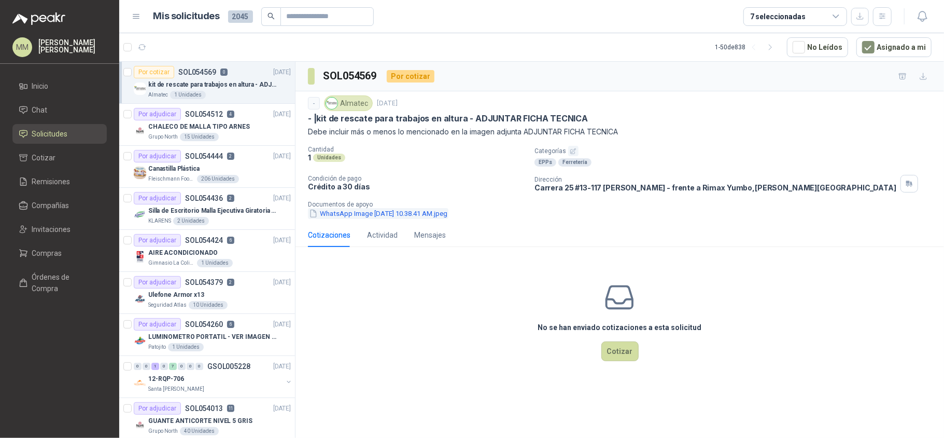
click at [377, 215] on button "WhatsApp Image [DATE] 10.38.41 AM.jpeg" at bounding box center [378, 213] width 141 height 11
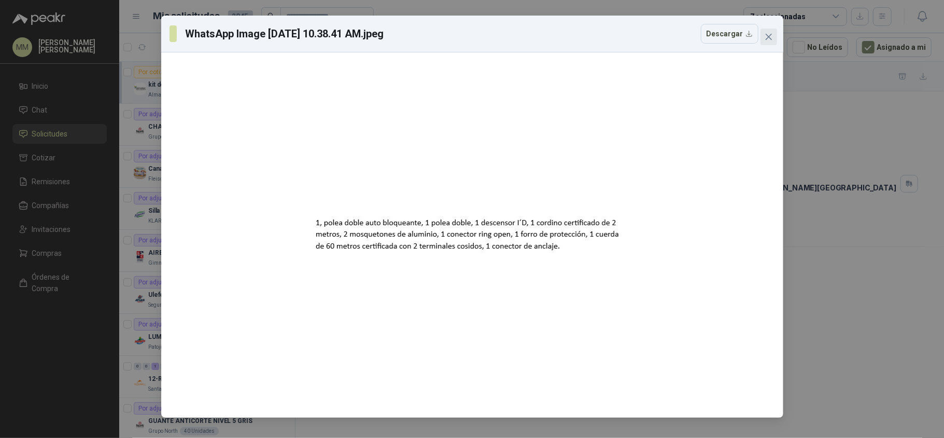
click at [772, 41] on button "Close" at bounding box center [769, 37] width 17 height 17
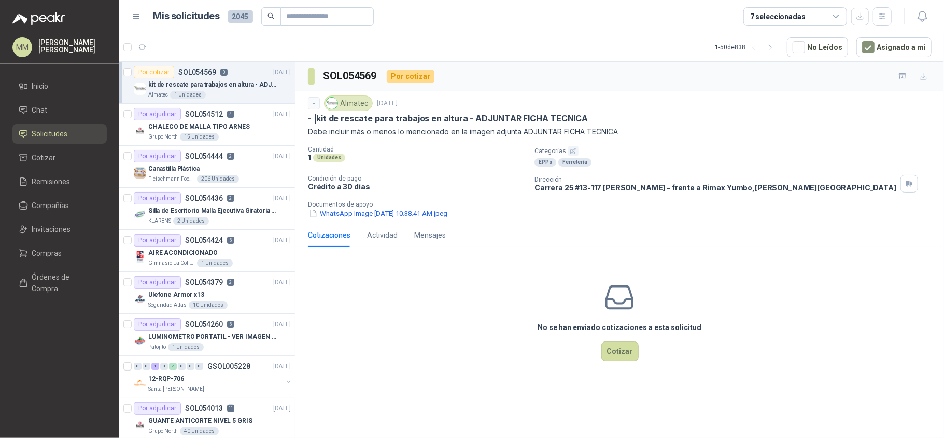
click at [690, 144] on div "- Almatec [DATE] - | kit de rescate para trabajos en altura - ADJUNTAR FICHA TE…" at bounding box center [620, 156] width 624 height 123
drag, startPoint x: 318, startPoint y: 119, endPoint x: 464, endPoint y: 117, distance: 145.8
click at [464, 117] on p "- | kit de rescate para trabajos en altura - ADJUNTAR FICHA TECNICA" at bounding box center [448, 118] width 280 height 11
copy p "kit de rescate para trabajos en altura"
click at [397, 214] on button "WhatsApp Image [DATE] 10.38.41 AM.jpeg" at bounding box center [378, 213] width 141 height 11
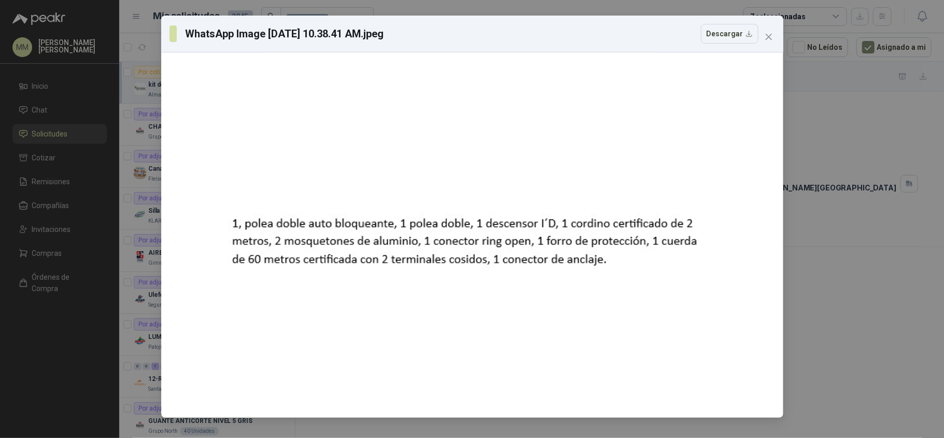
click at [686, 34] on div "WhatsApp Image [DATE] 10.38.41 AM.jpeg Descargar" at bounding box center [464, 34] width 589 height 20
click at [770, 39] on icon "close" at bounding box center [769, 37] width 8 height 8
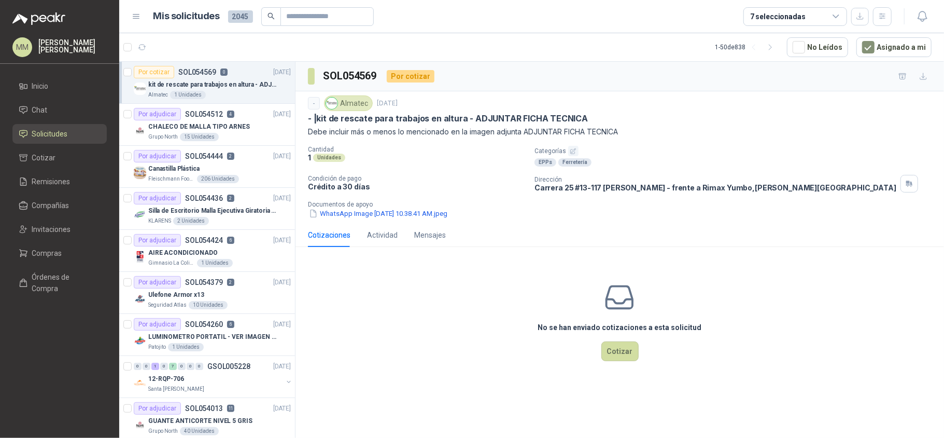
drag, startPoint x: 684, startPoint y: 119, endPoint x: 608, endPoint y: 104, distance: 76.6
click at [684, 119] on div "- | kit de rescate para trabajos en altura - ADJUNTAR FICHA TECNICA" at bounding box center [620, 118] width 624 height 11
click at [718, 131] on p "Debe incluir más o menos lo mencionado en la imagen adjunta ADJUNTAR FICHA TECN…" at bounding box center [620, 131] width 624 height 11
drag, startPoint x: 680, startPoint y: 94, endPoint x: 513, endPoint y: 120, distance: 169.1
click at [680, 94] on div "- Almatec [DATE] - | kit de rescate para trabajos en altura - ADJUNTAR FICHA TE…" at bounding box center [620, 157] width 649 height 132
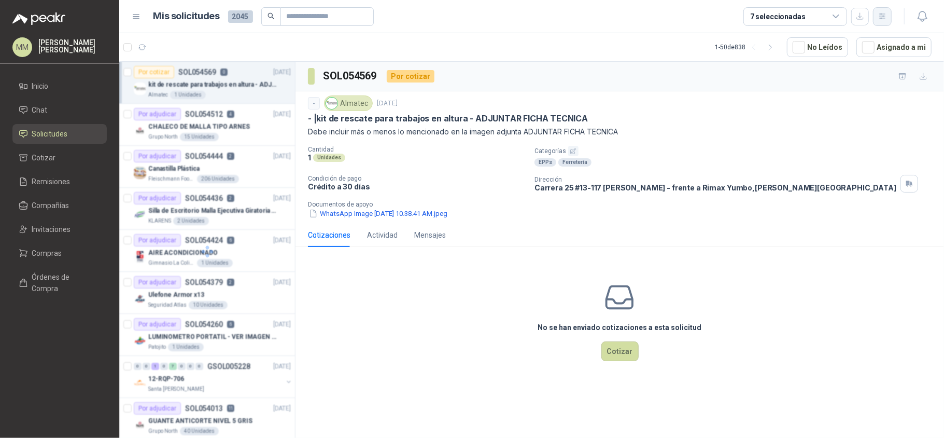
click at [883, 19] on icon "button" at bounding box center [883, 15] width 6 height 5
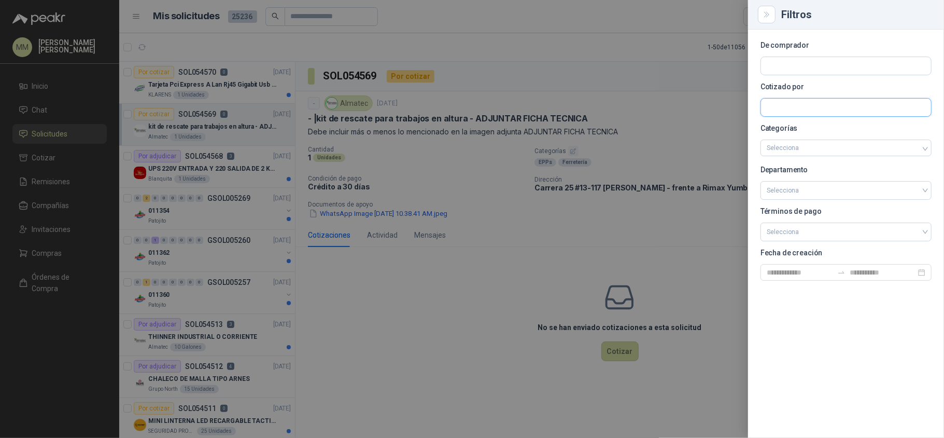
click at [851, 100] on input "text" at bounding box center [846, 108] width 170 height 18
type input "*******"
click at [652, 96] on div at bounding box center [472, 219] width 944 height 438
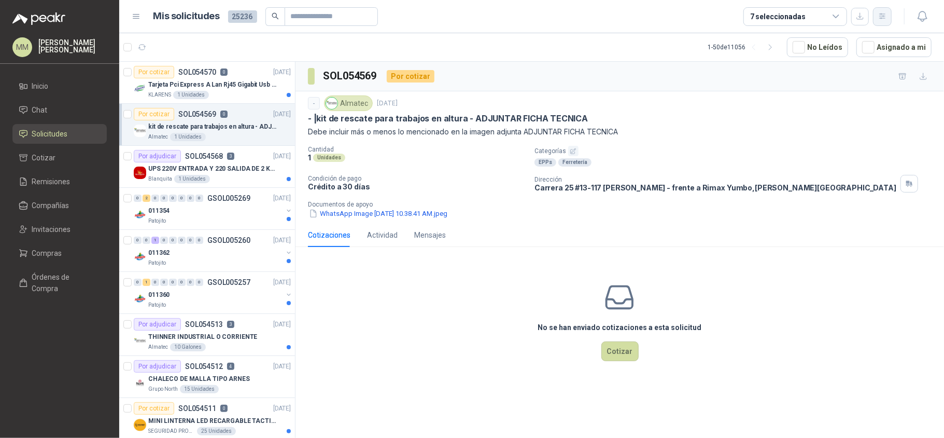
click at [887, 19] on button "button" at bounding box center [882, 16] width 19 height 19
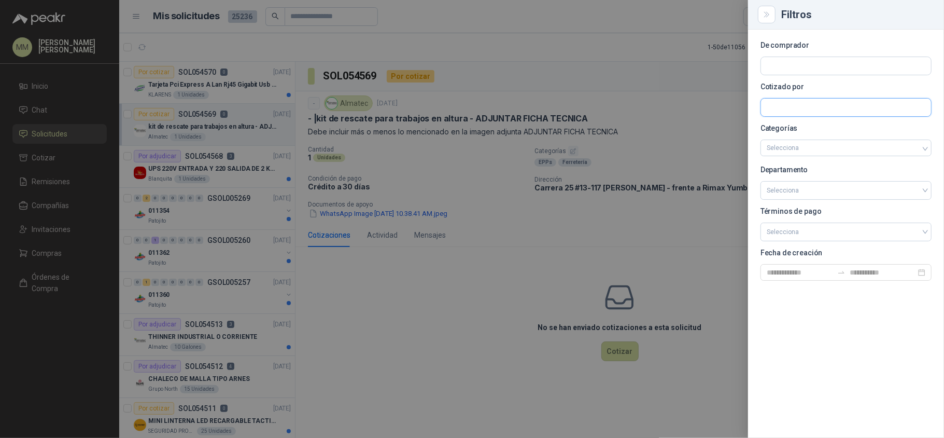
click at [865, 100] on input "text" at bounding box center [846, 108] width 170 height 18
click at [855, 134] on div "IMSEPRO NIT : 901195579" at bounding box center [847, 132] width 154 height 11
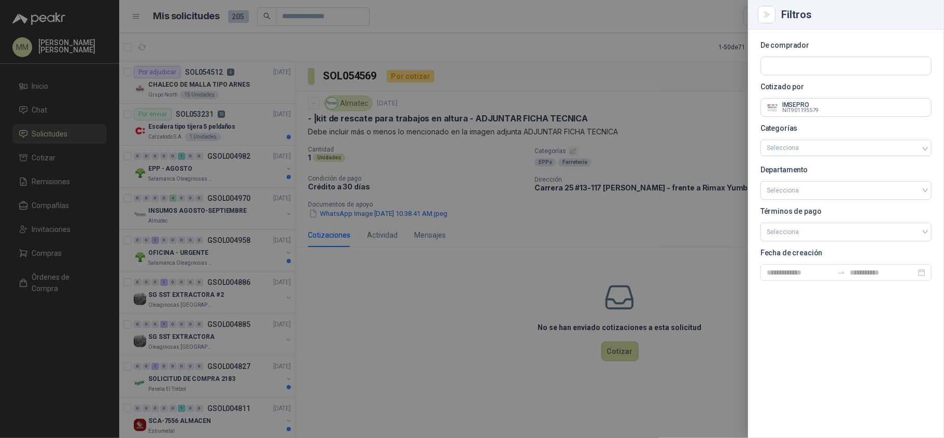
click at [505, 60] on div at bounding box center [472, 219] width 944 height 438
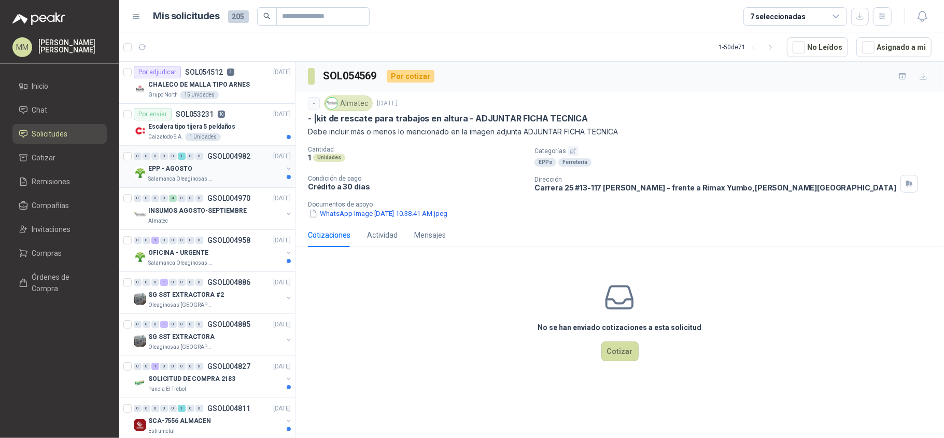
click at [285, 169] on button "button" at bounding box center [289, 168] width 8 height 8
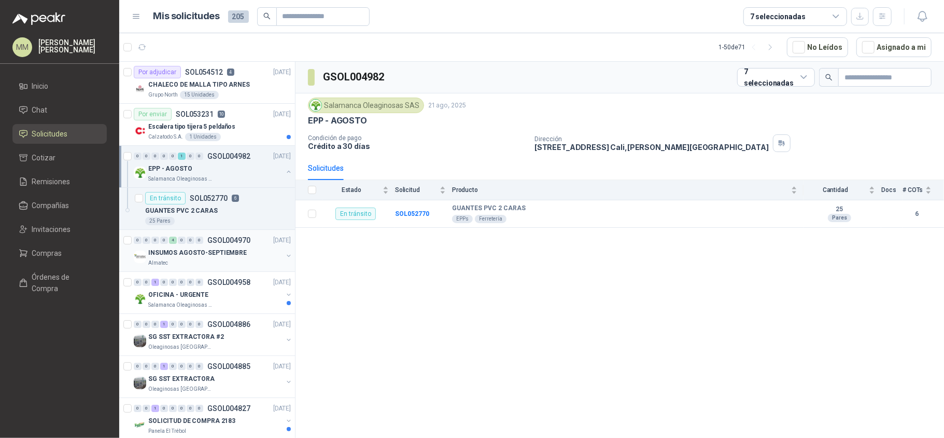
click at [285, 255] on button "button" at bounding box center [289, 256] width 8 height 8
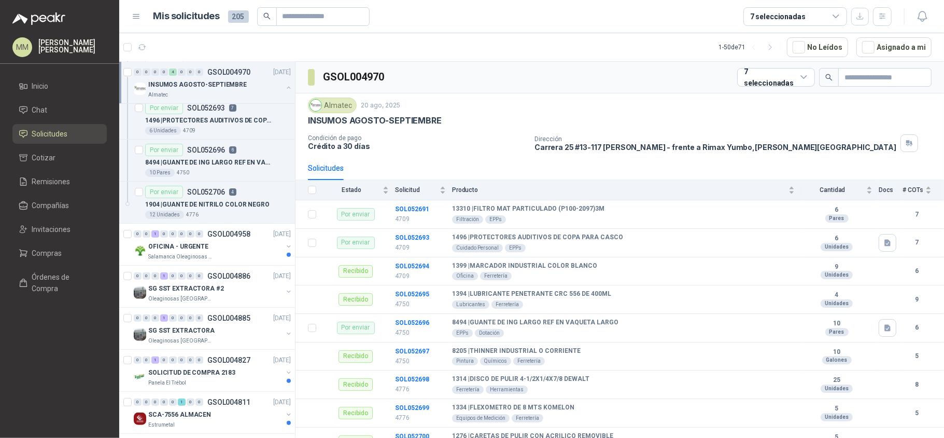
scroll to position [276, 0]
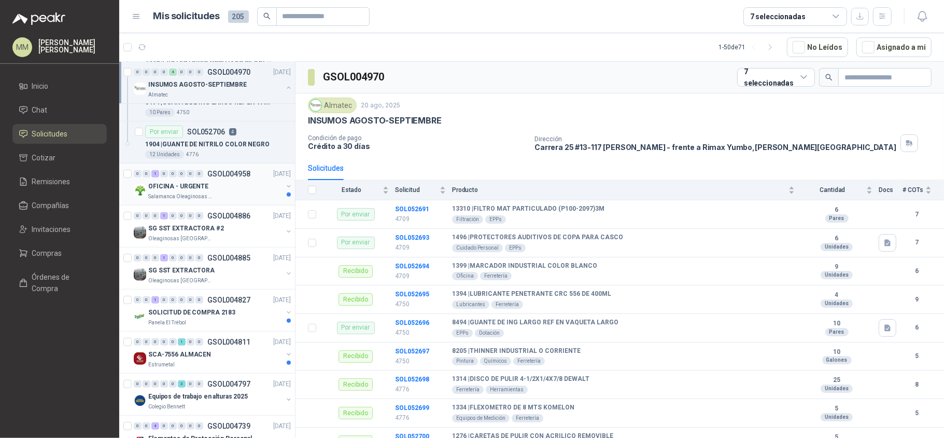
click at [285, 189] on button "button" at bounding box center [289, 186] width 8 height 8
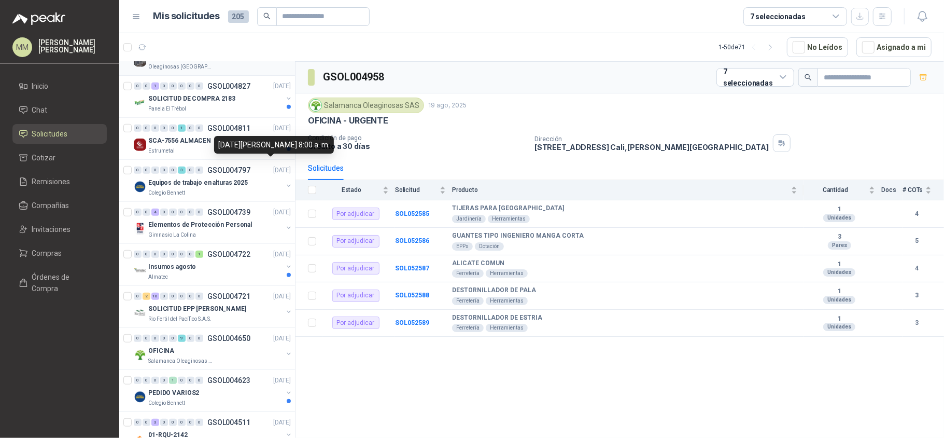
scroll to position [553, 0]
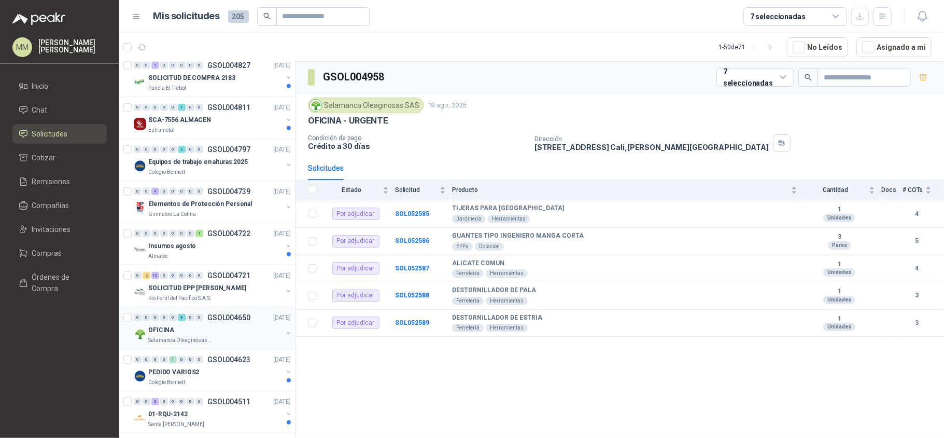
click at [285, 337] on button "button" at bounding box center [289, 333] width 8 height 8
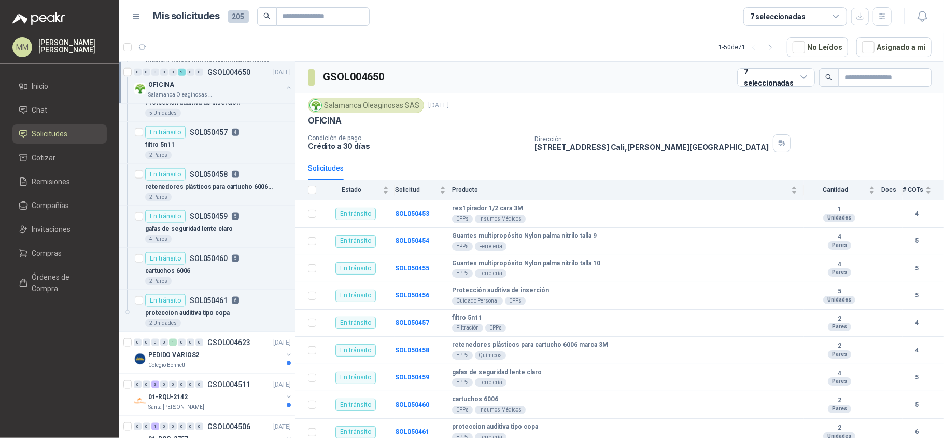
scroll to position [968, 0]
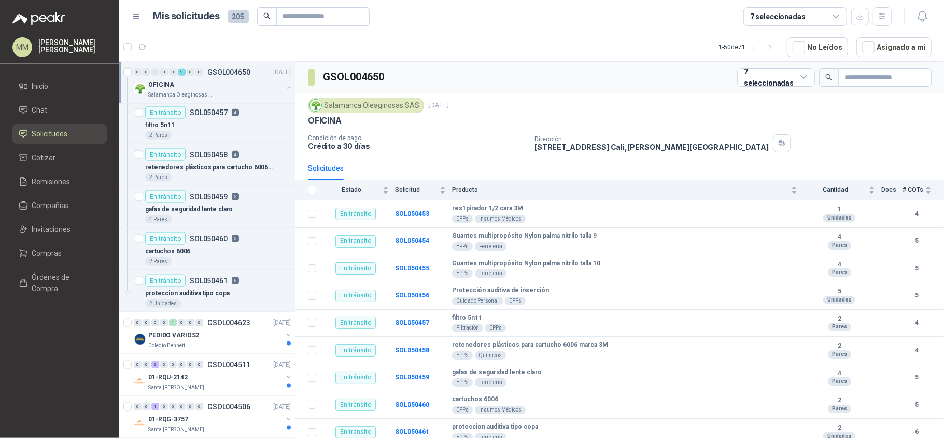
click at [639, 95] on div "Salamanca Oleaginosas SAS [DATE] OFICINA Condición de pago Crédito a 30 días Di…" at bounding box center [620, 124] width 649 height 63
click at [629, 131] on div "Salamanca Oleaginosas SAS [DATE] OFICINA Condición de pago Crédito a 30 días Di…" at bounding box center [620, 125] width 624 height 54
click at [881, 7] on button "button" at bounding box center [882, 16] width 19 height 19
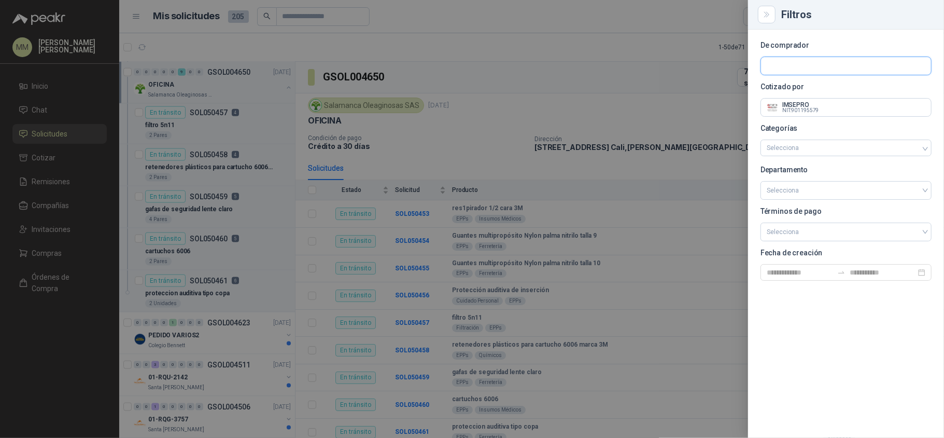
click at [801, 67] on input "text" at bounding box center [846, 66] width 170 height 18
type input "****"
click at [811, 90] on p "Salamanca Oleaginosas SAS" at bounding box center [827, 88] width 85 height 6
click at [544, 79] on div at bounding box center [472, 219] width 944 height 438
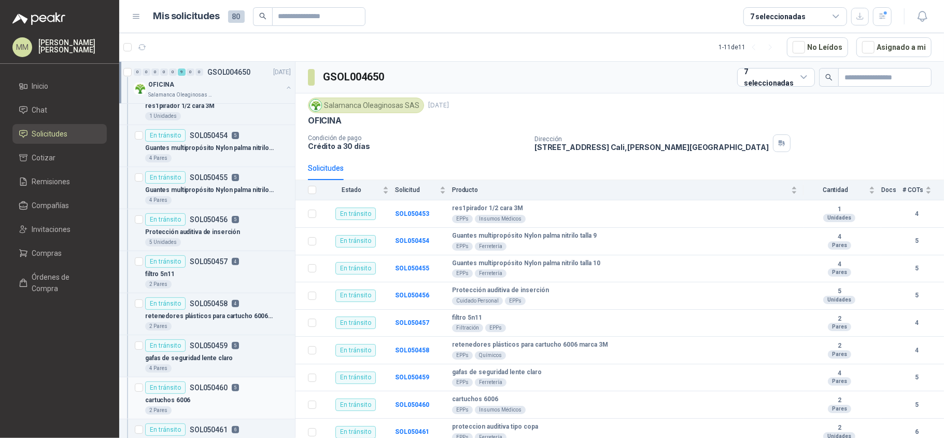
scroll to position [0, 0]
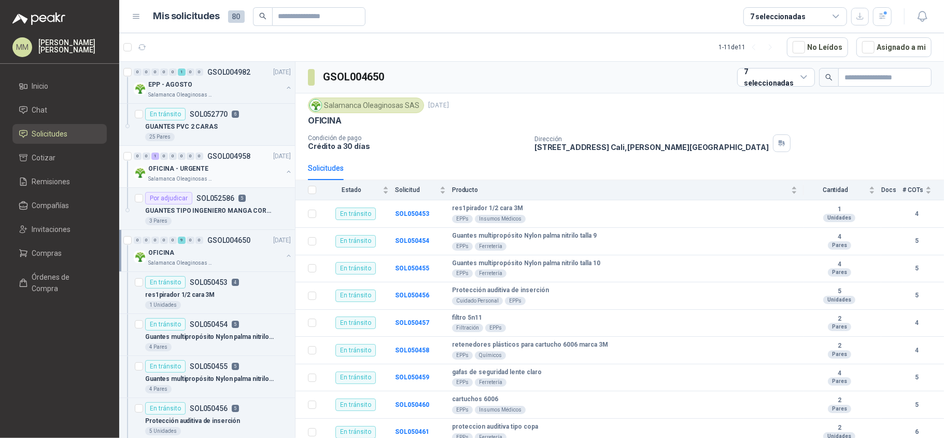
click at [285, 173] on button "button" at bounding box center [289, 172] width 8 height 8
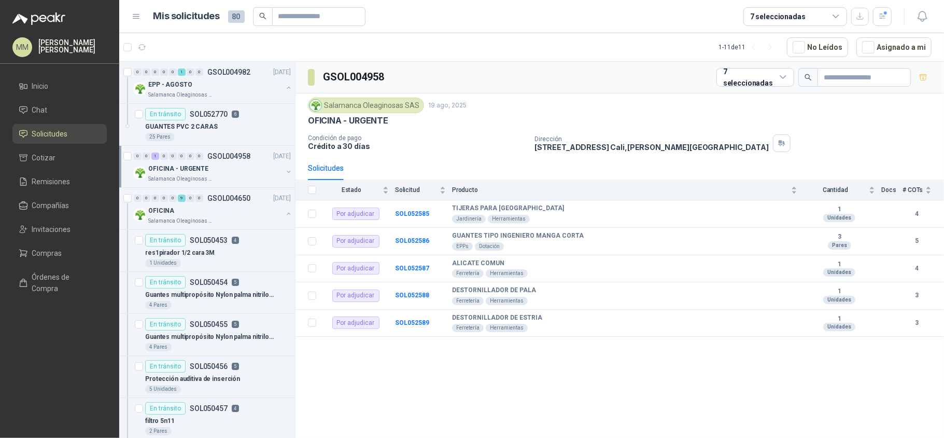
click at [285, 173] on button "button" at bounding box center [289, 172] width 8 height 8
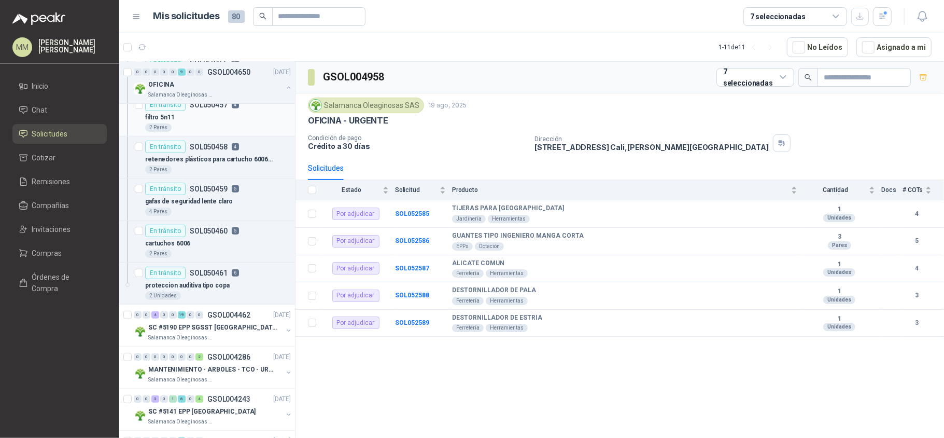
scroll to position [415, 0]
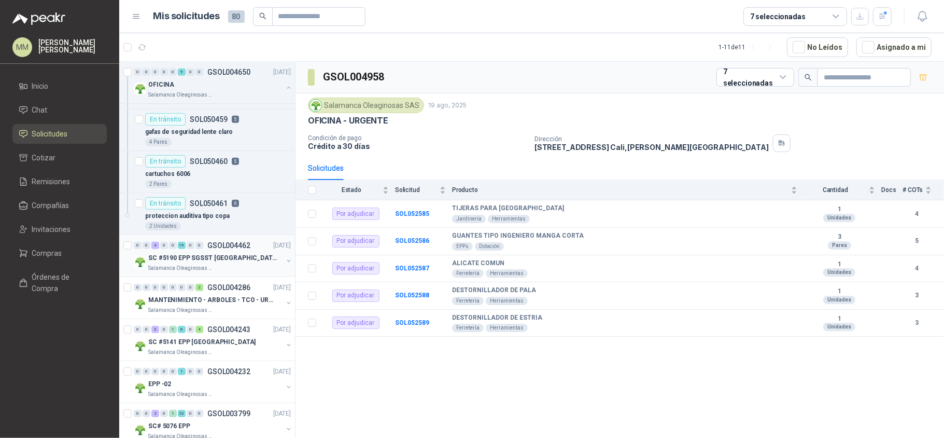
click at [285, 262] on button "button" at bounding box center [289, 261] width 8 height 8
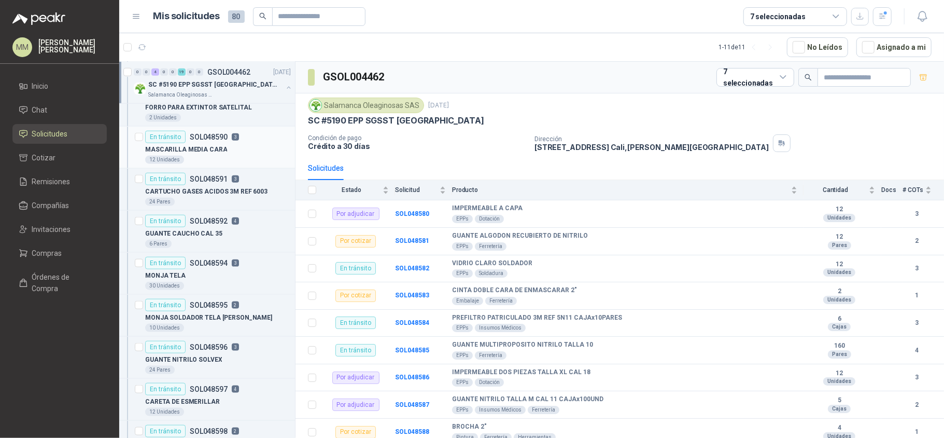
scroll to position [899, 0]
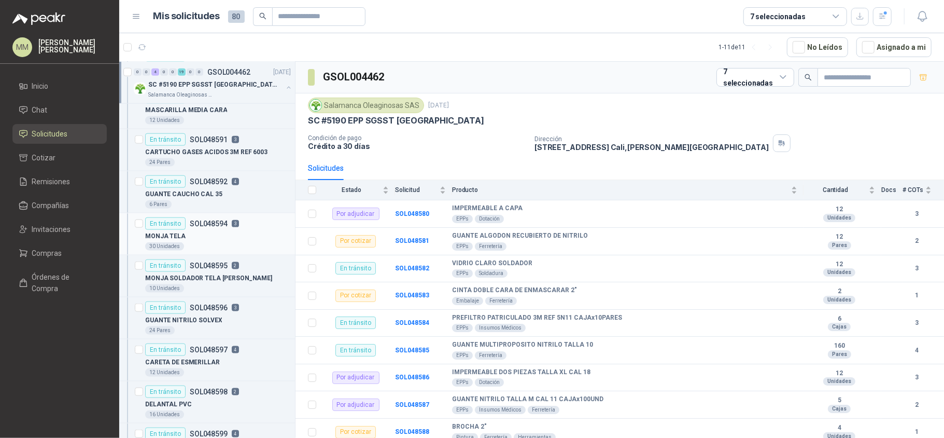
click at [244, 241] on div "MONJA TELA" at bounding box center [218, 236] width 146 height 12
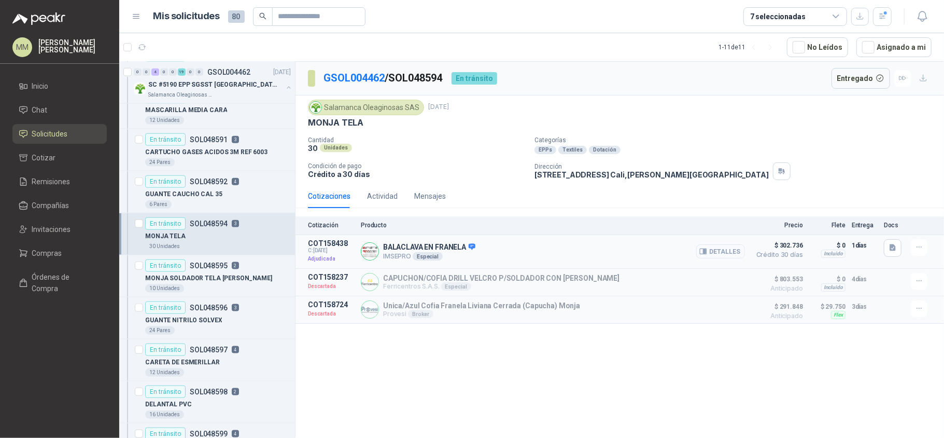
click at [714, 254] on button "Detalles" at bounding box center [721, 251] width 49 height 14
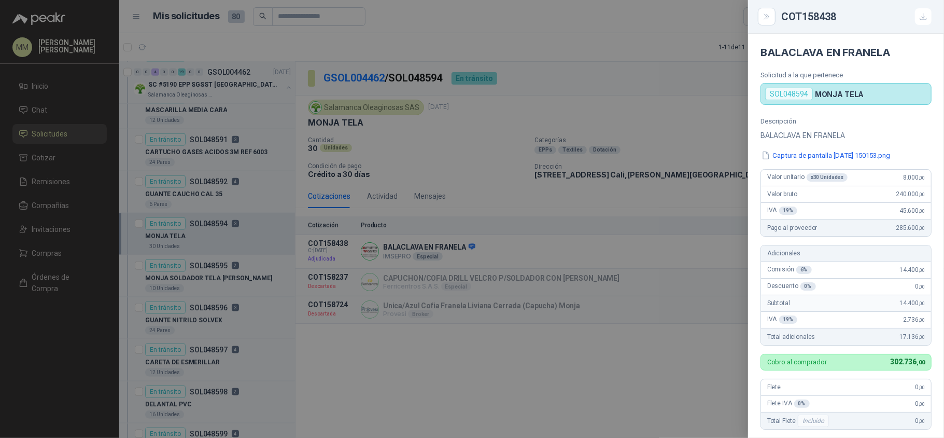
click at [673, 71] on div at bounding box center [472, 219] width 944 height 438
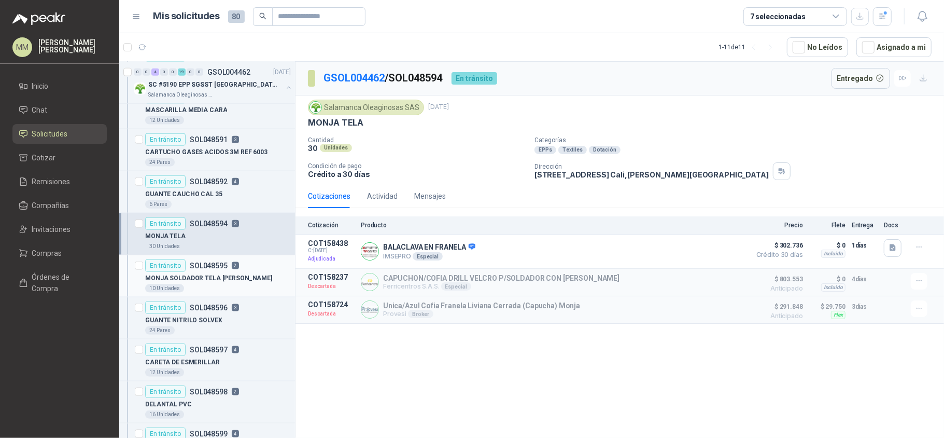
click at [229, 279] on p "MONJA SOLDADOR TELA [PERSON_NAME]" at bounding box center [208, 278] width 127 height 10
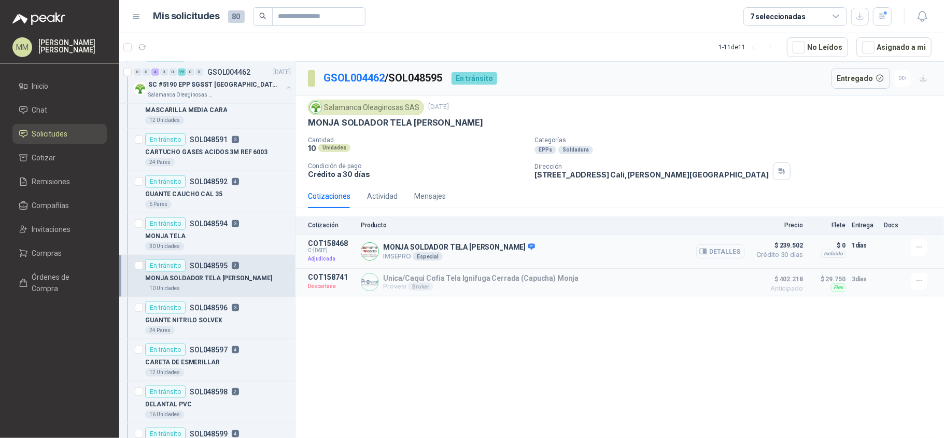
click at [709, 256] on button "Detalles" at bounding box center [721, 251] width 49 height 14
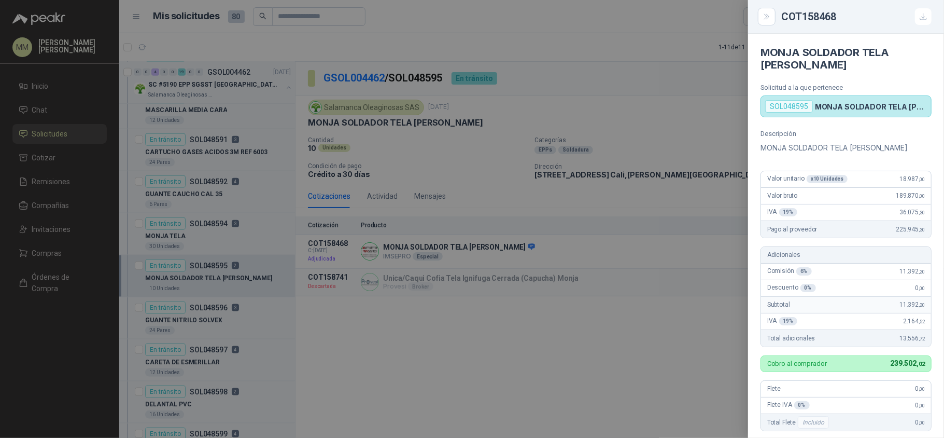
click at [660, 79] on div at bounding box center [472, 219] width 944 height 438
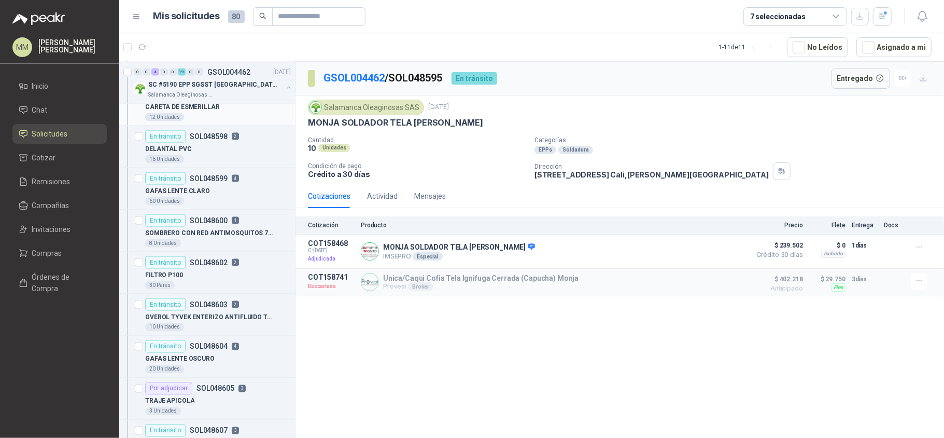
scroll to position [1175, 0]
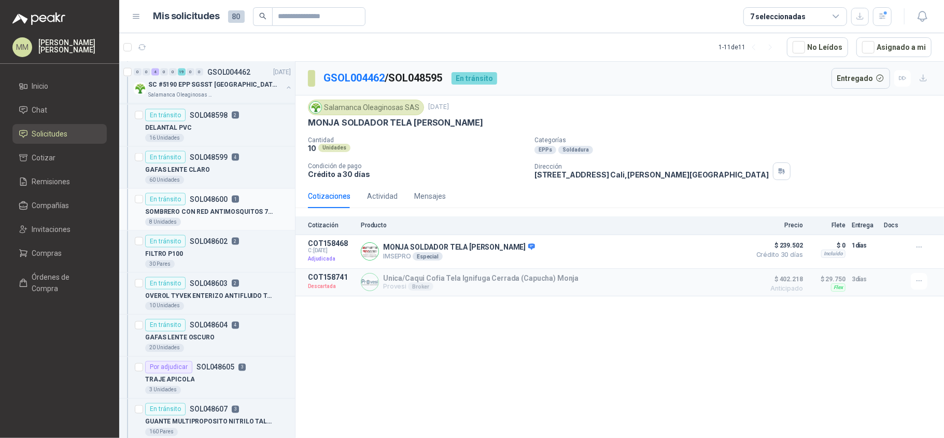
click at [246, 217] on p "SOMBRERO CON RED ANTIMOSQUITOS 7 1/2"" at bounding box center [209, 212] width 129 height 10
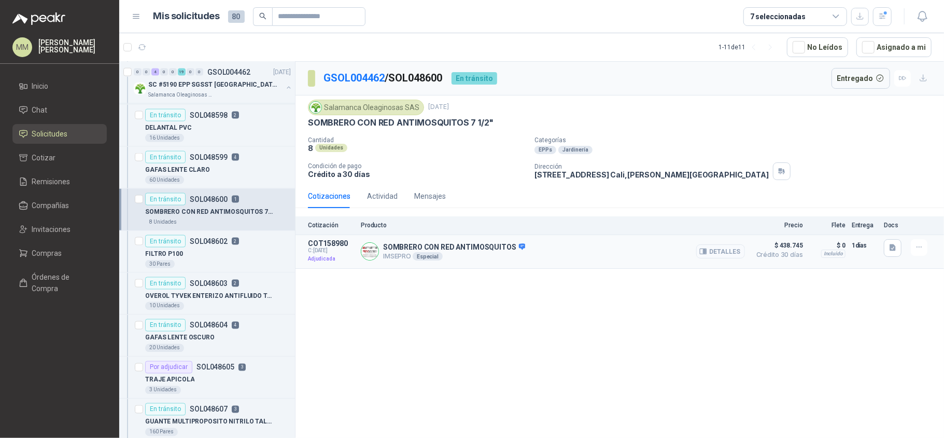
click at [736, 254] on button "Detalles" at bounding box center [721, 251] width 49 height 14
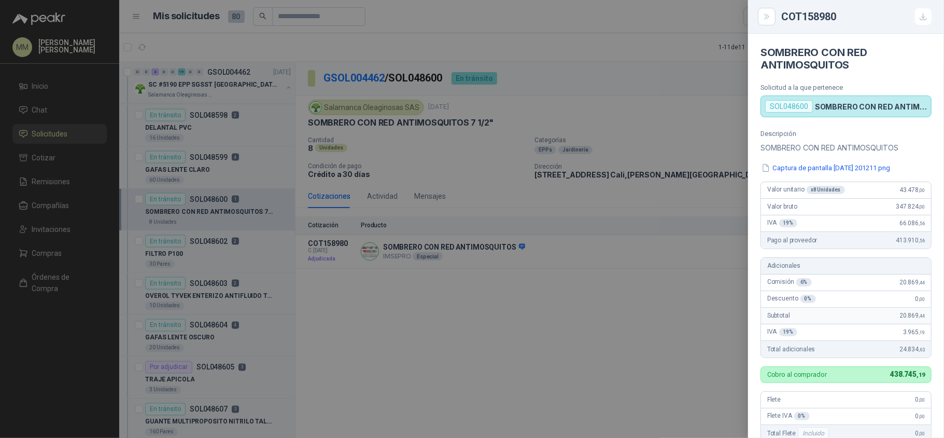
click at [256, 289] on div at bounding box center [472, 219] width 944 height 438
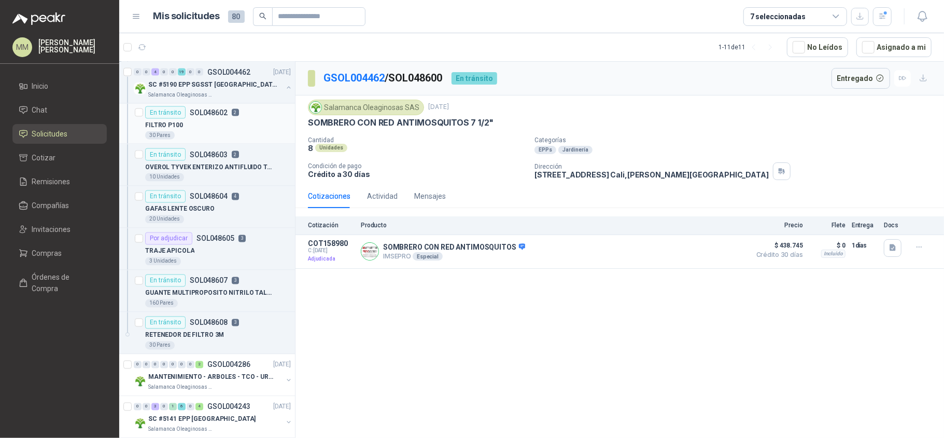
scroll to position [1314, 0]
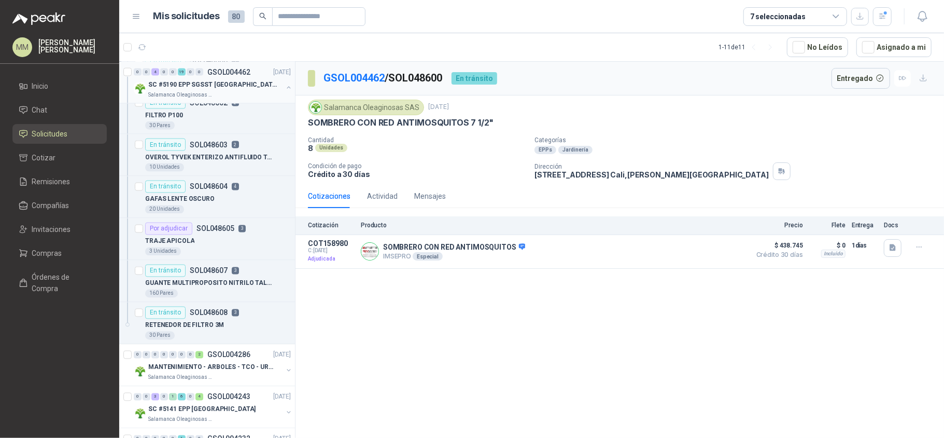
click at [285, 87] on button "button" at bounding box center [289, 87] width 8 height 8
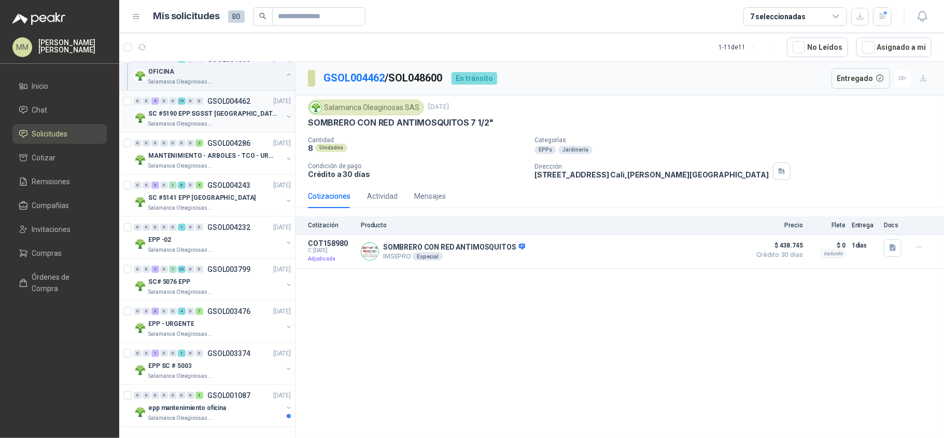
scroll to position [571, 0]
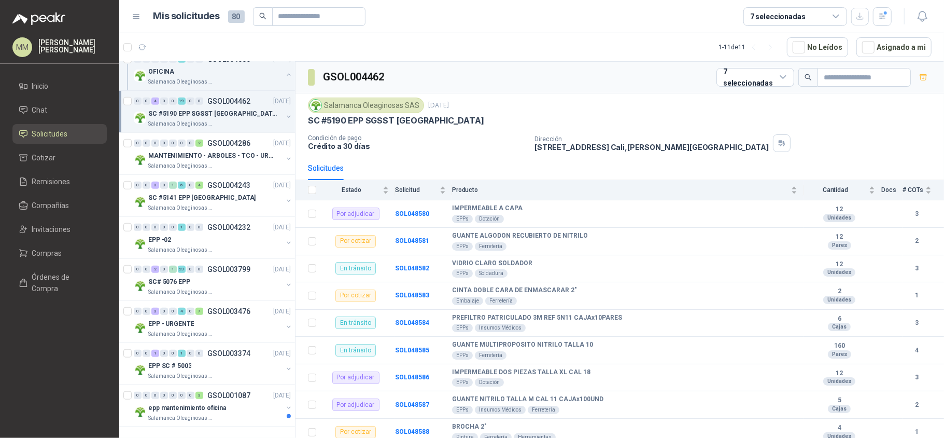
click at [86, 142] on link "Solicitudes" at bounding box center [59, 134] width 94 height 20
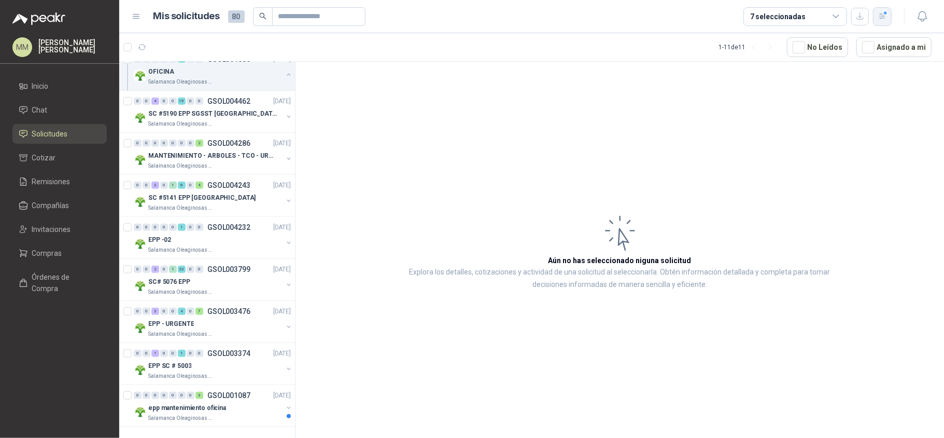
click at [888, 15] on button "button" at bounding box center [882, 16] width 19 height 19
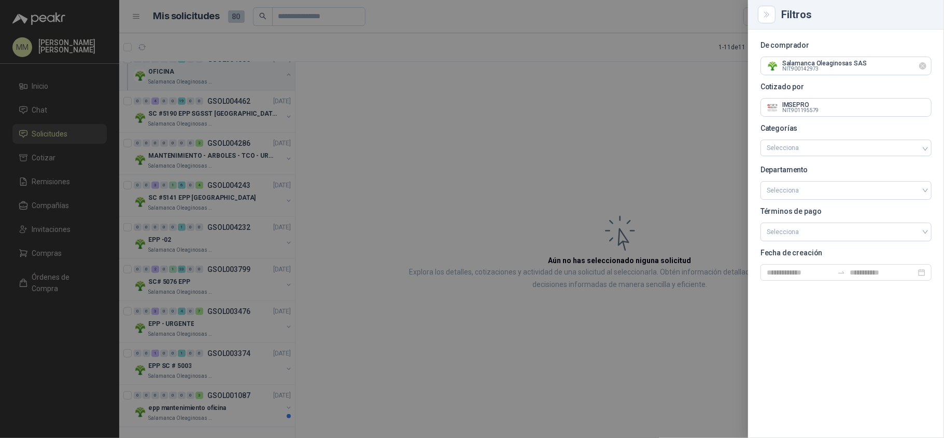
click at [922, 66] on icon "Limpiar" at bounding box center [923, 66] width 9 height 9
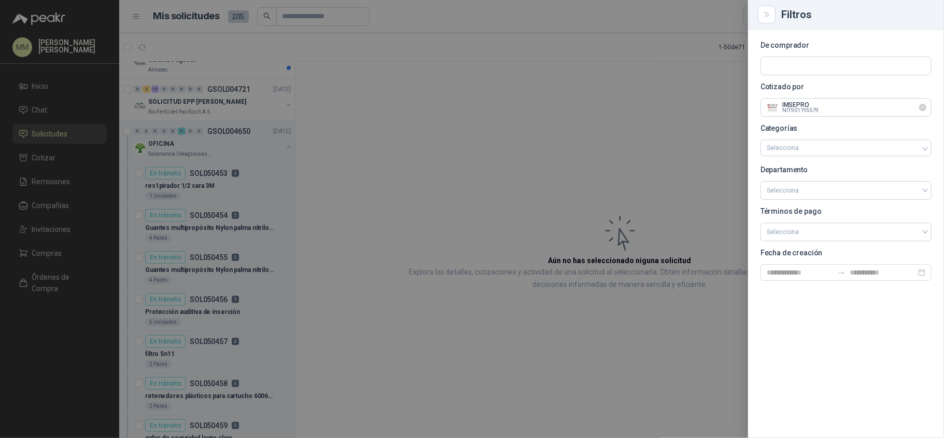
scroll to position [1035, 0]
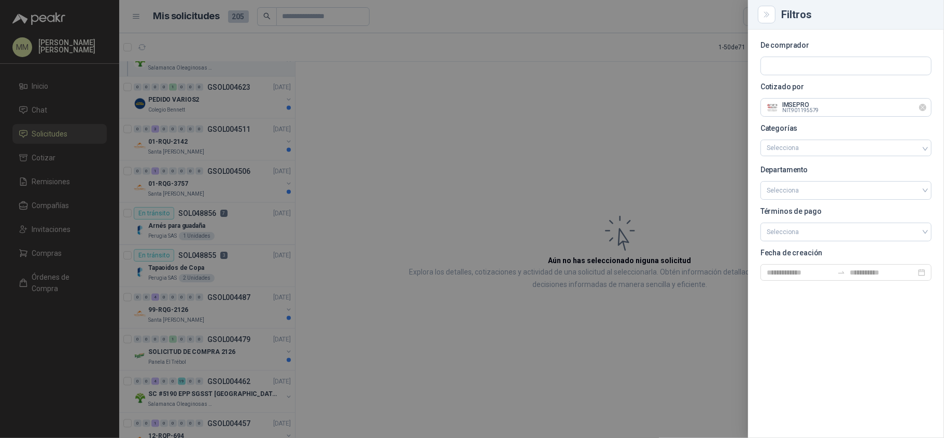
click at [926, 110] on icon "Limpiar" at bounding box center [923, 107] width 9 height 9
click at [671, 110] on div at bounding box center [472, 219] width 944 height 438
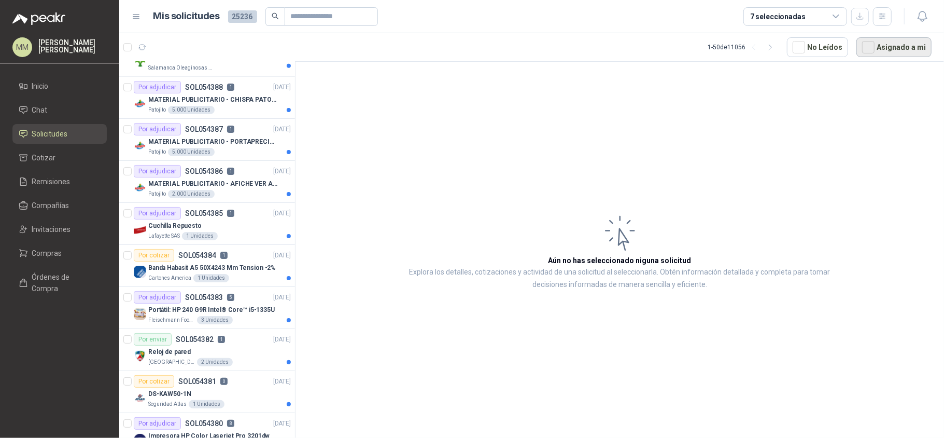
click at [899, 50] on button "Asignado a mi" at bounding box center [894, 47] width 75 height 20
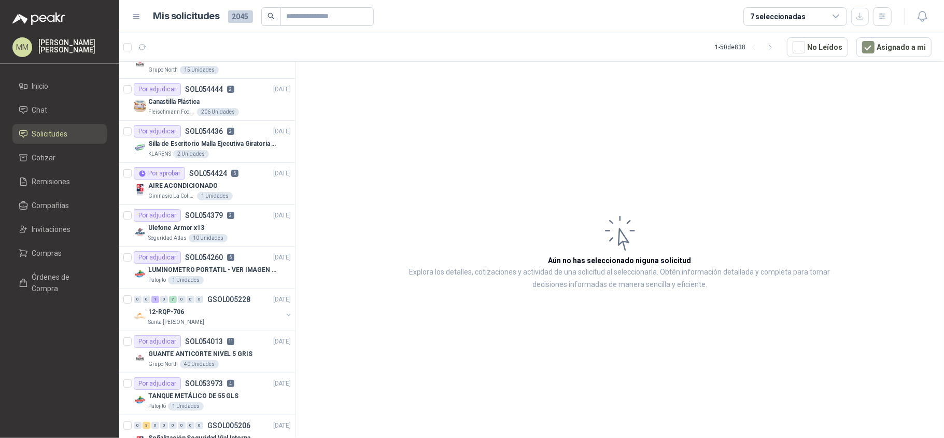
scroll to position [0, 0]
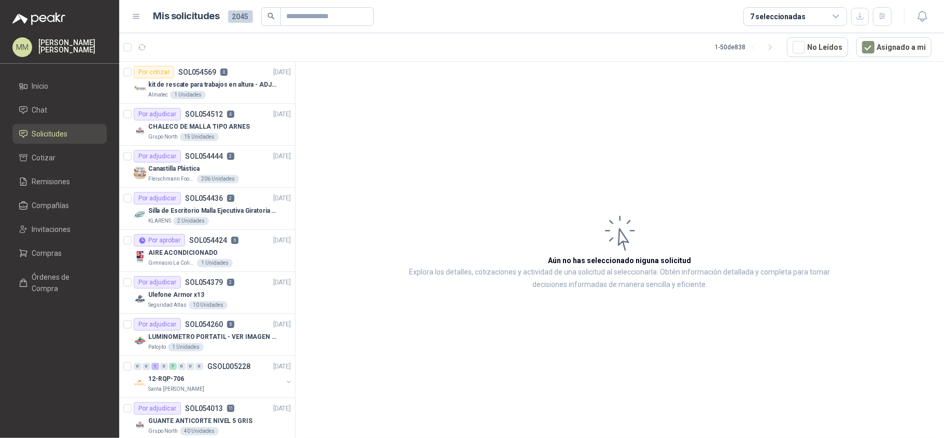
click at [716, 130] on article "Aún no has seleccionado niguna solicitud Explora los detalles, cotizaciones y a…" at bounding box center [620, 252] width 649 height 380
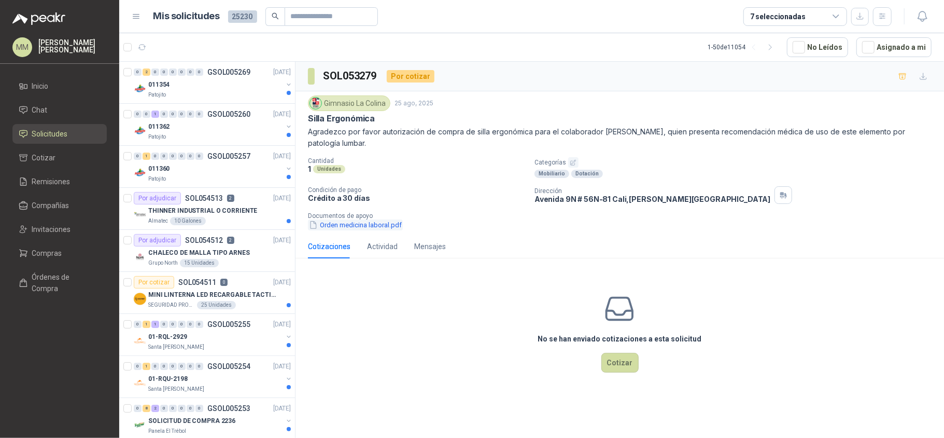
click at [365, 230] on button "Orden medicina laboral.pdf" at bounding box center [355, 224] width 95 height 11
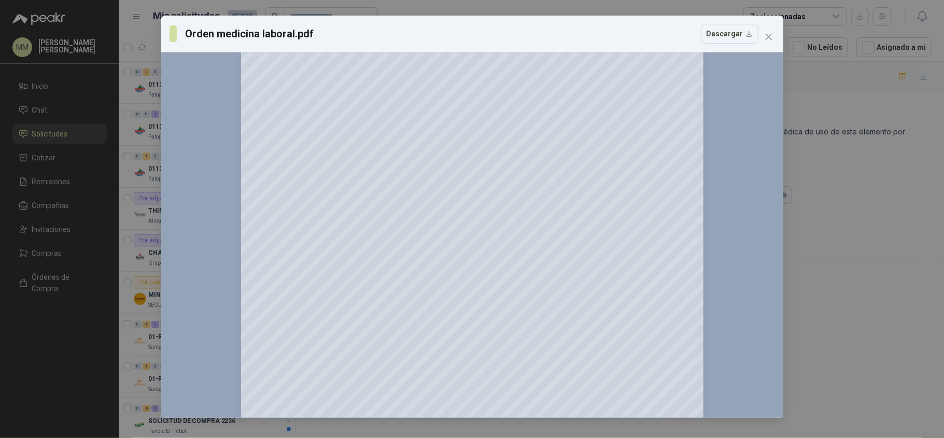
scroll to position [211, 0]
click at [731, 40] on button "Descargar" at bounding box center [730, 34] width 58 height 20
click at [892, 104] on div "Orden medicina laboral.pdf Descargar 150 %" at bounding box center [472, 219] width 944 height 438
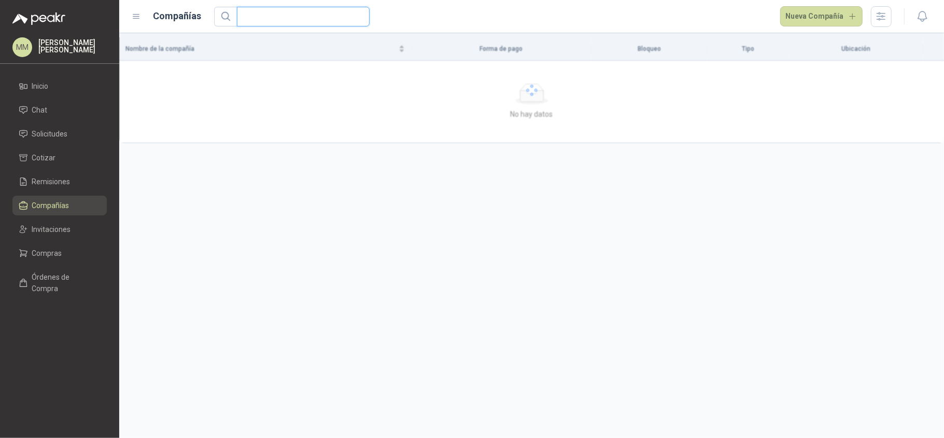
drag, startPoint x: 276, startPoint y: 32, endPoint x: 300, endPoint y: 22, distance: 26.0
click at [300, 22] on input "text" at bounding box center [299, 16] width 112 height 19
type input "**********"
